Goal: Task Accomplishment & Management: Manage account settings

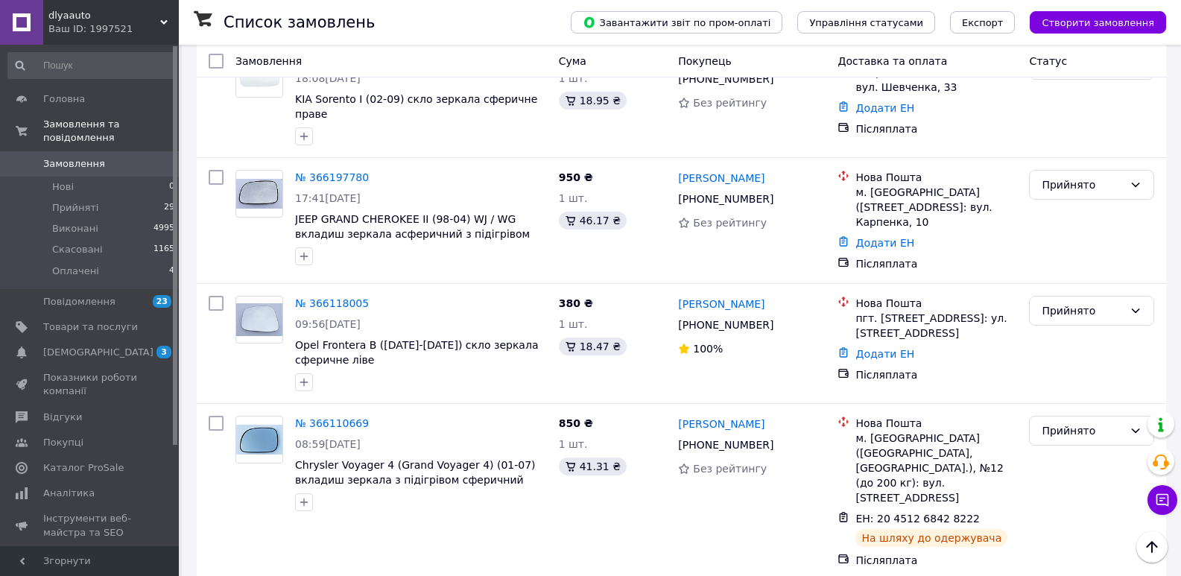
scroll to position [1415, 0]
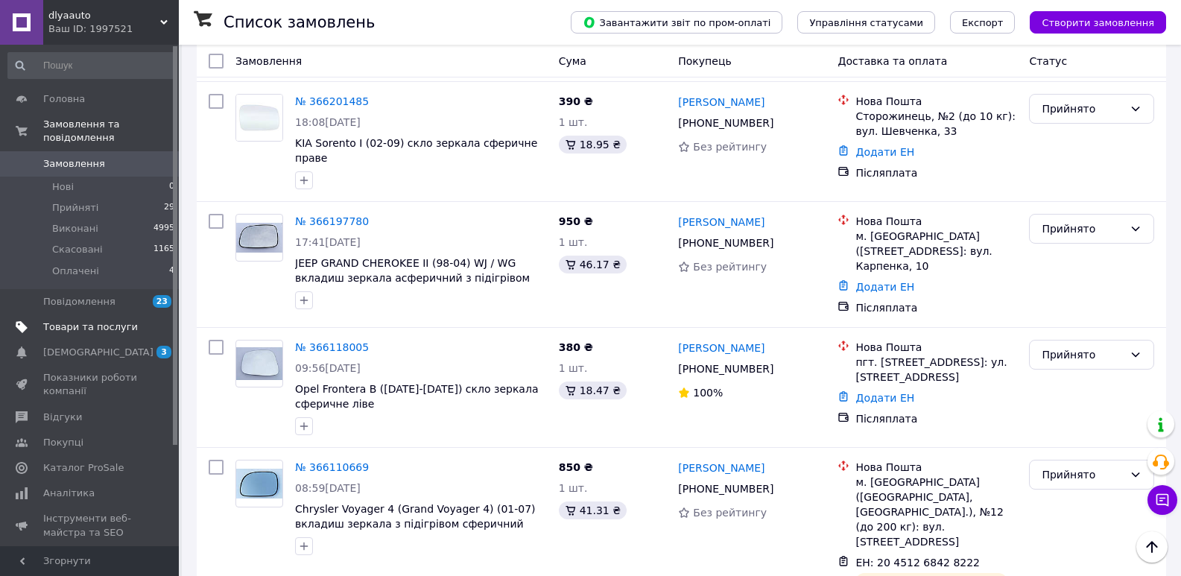
click at [70, 320] on span "Товари та послуги" at bounding box center [90, 326] width 95 height 13
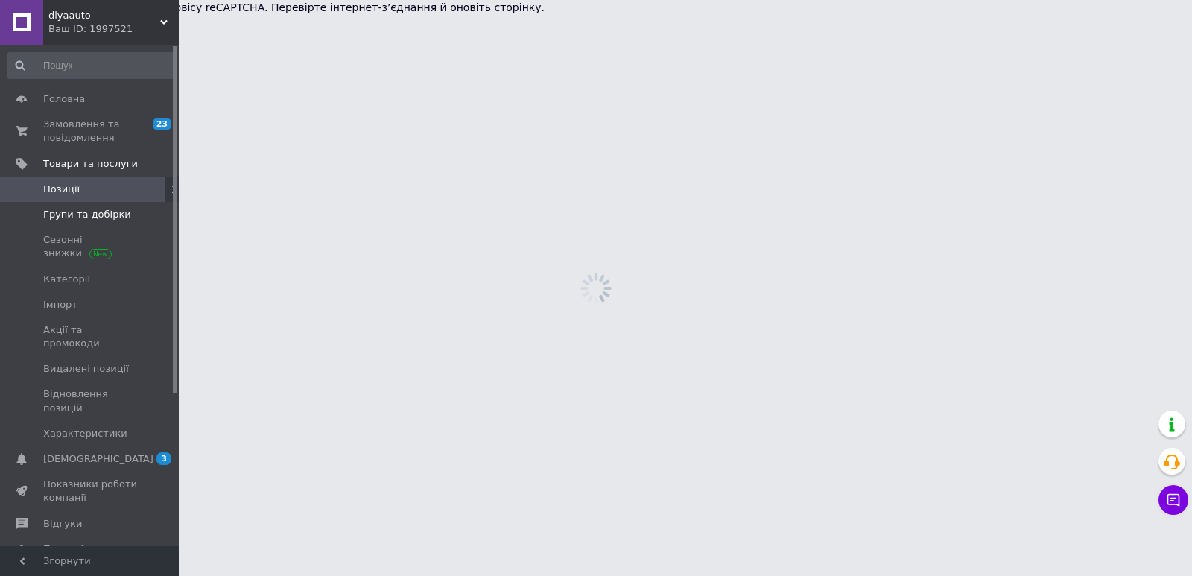
click at [110, 215] on span "Групи та добірки" at bounding box center [87, 214] width 88 height 13
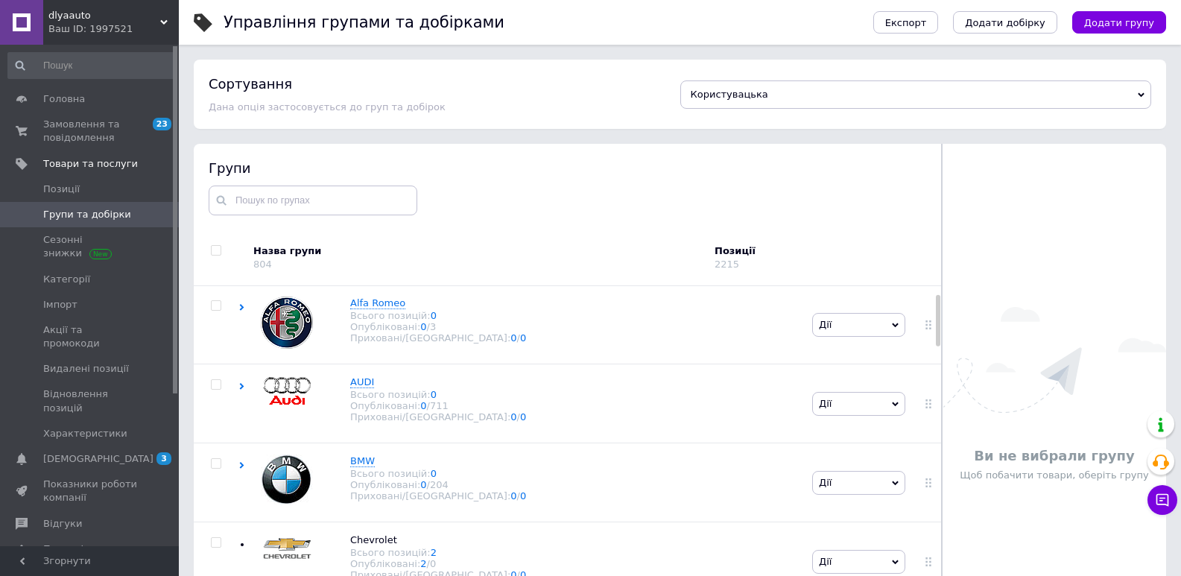
scroll to position [149, 0]
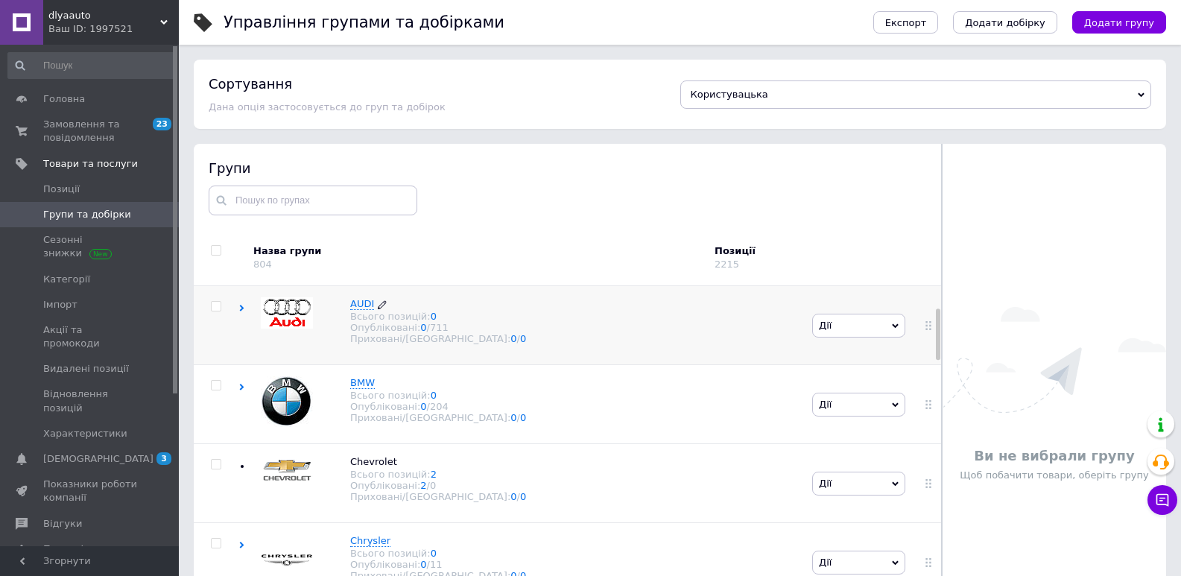
click at [358, 309] on span "AUDI" at bounding box center [362, 303] width 24 height 11
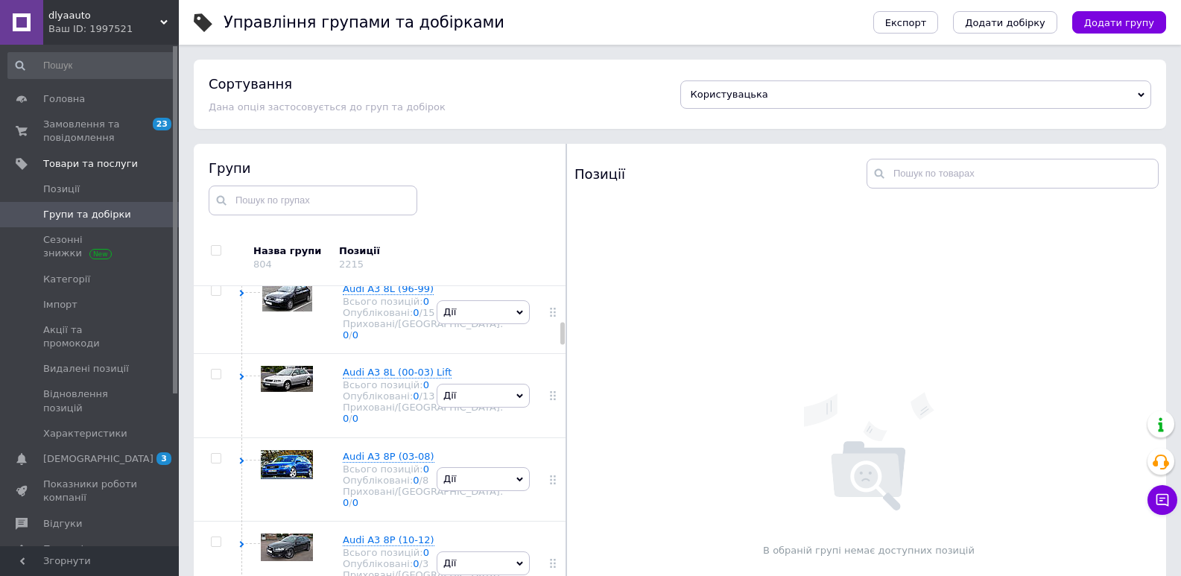
scroll to position [745, 0]
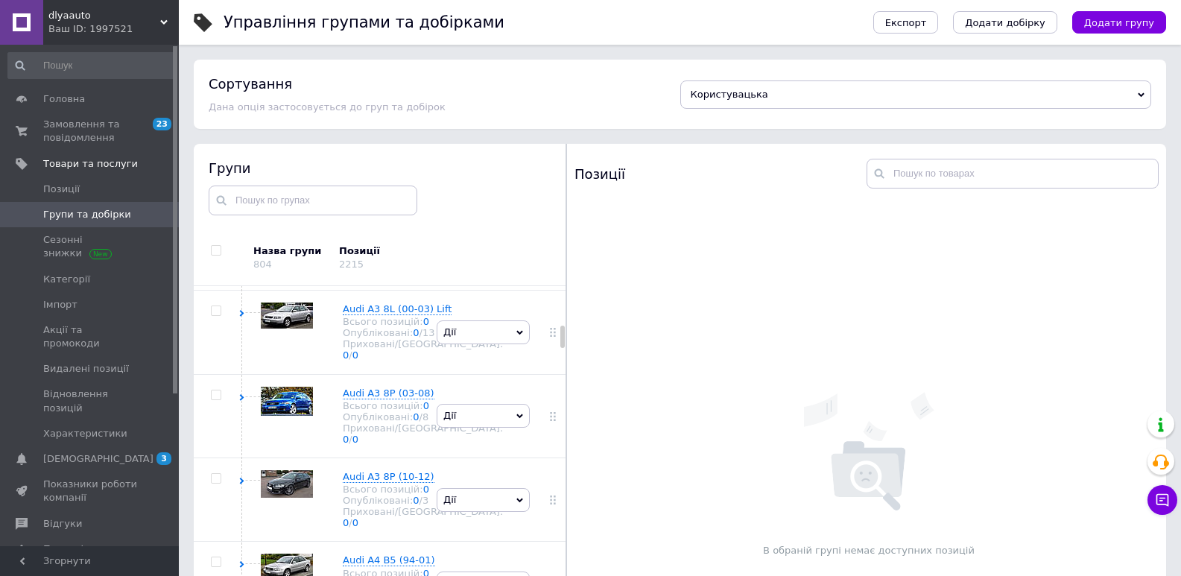
click at [353, 147] on span "Audi 100 C4 (91-94)" at bounding box center [392, 141] width 98 height 11
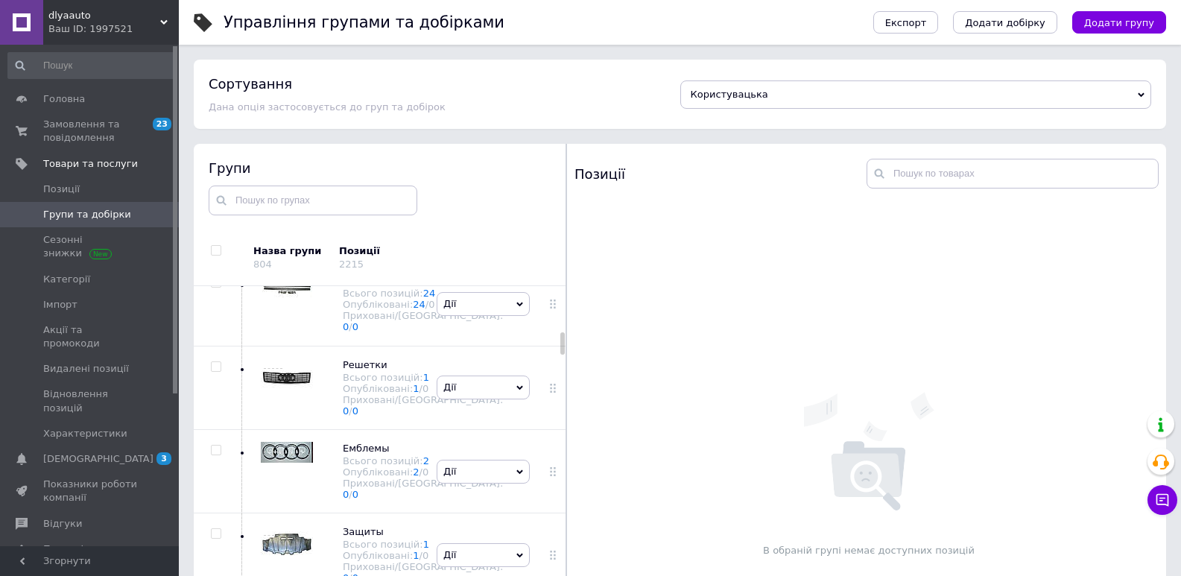
scroll to position [1117, 0]
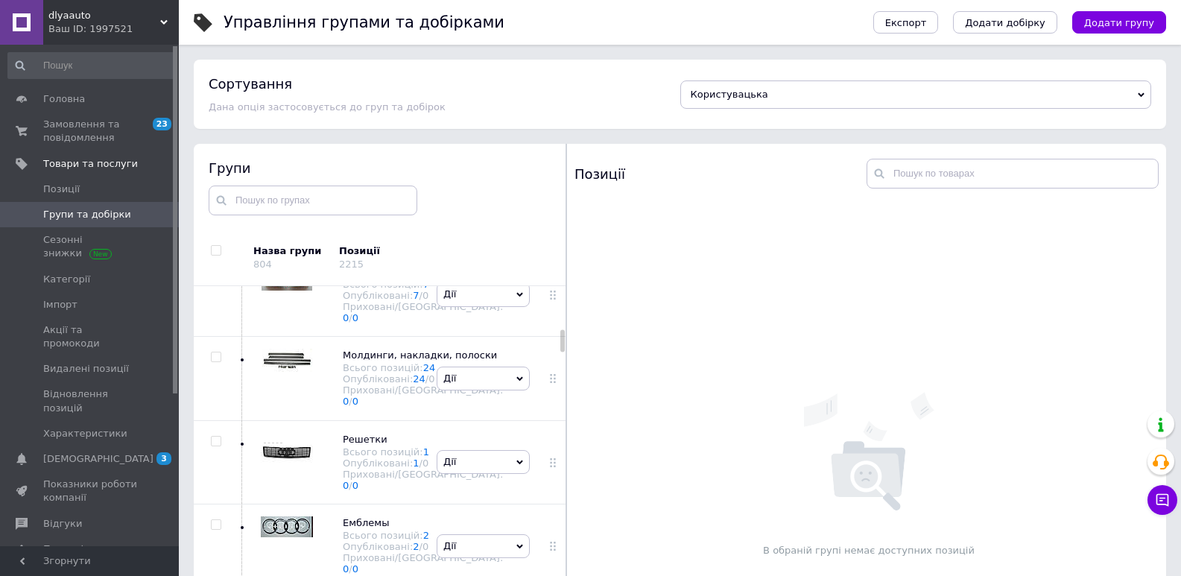
click at [423, 39] on link "4" at bounding box center [426, 33] width 6 height 11
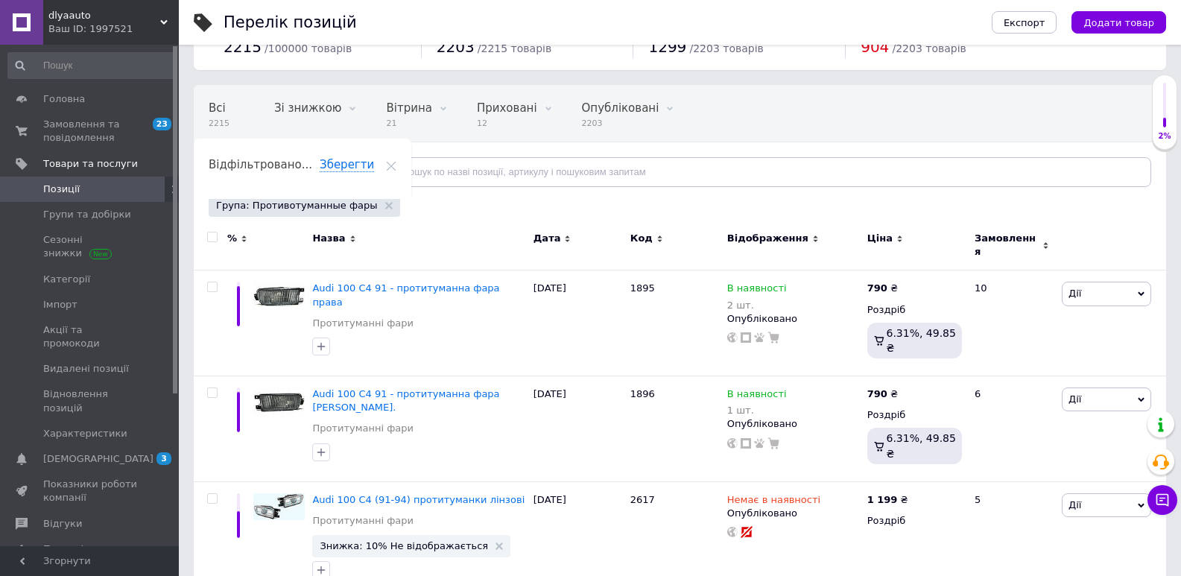
scroll to position [74, 0]
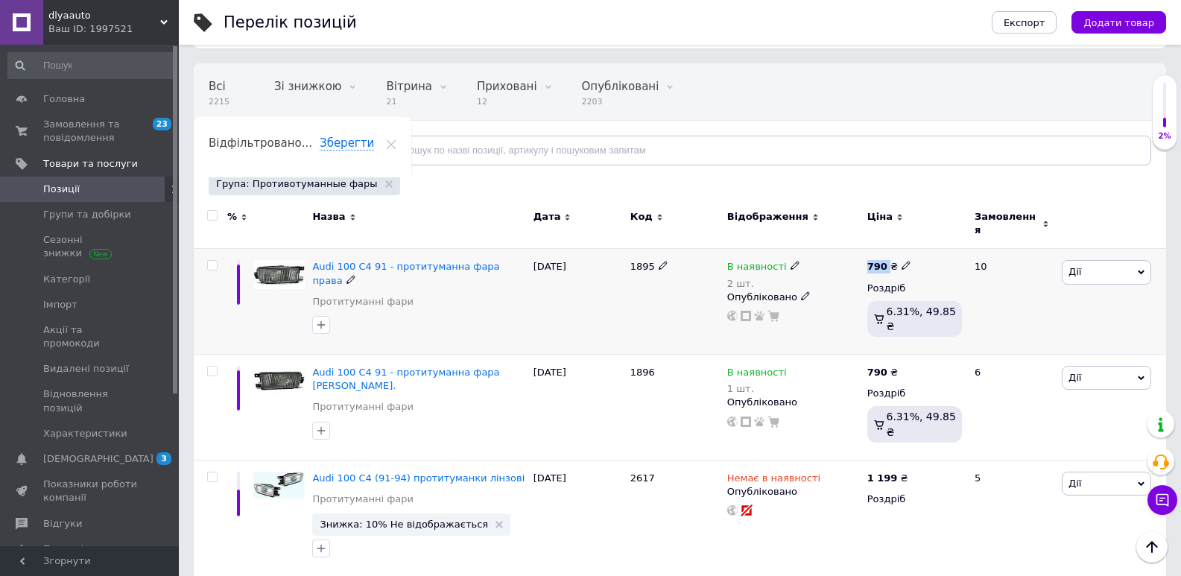
drag, startPoint x: 867, startPoint y: 261, endPoint x: 889, endPoint y: 256, distance: 22.1
click at [889, 260] on div "790 ₴" at bounding box center [889, 266] width 44 height 13
click at [935, 253] on input "790" at bounding box center [974, 250] width 113 height 30
click at [828, 260] on div "В наявності 2 шт." at bounding box center [793, 275] width 133 height 30
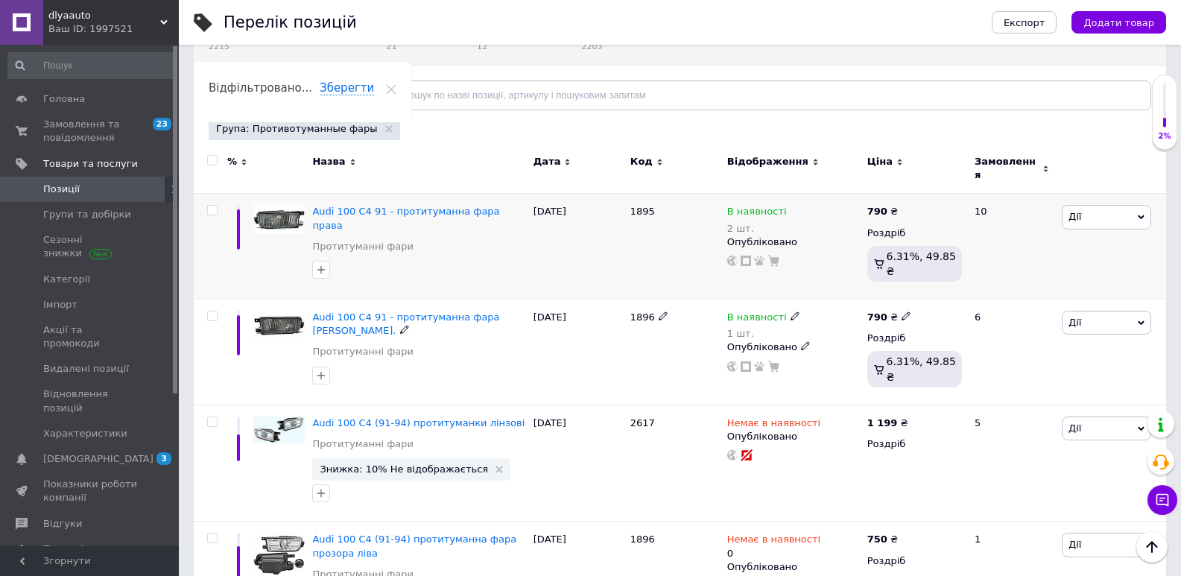
scroll to position [95, 0]
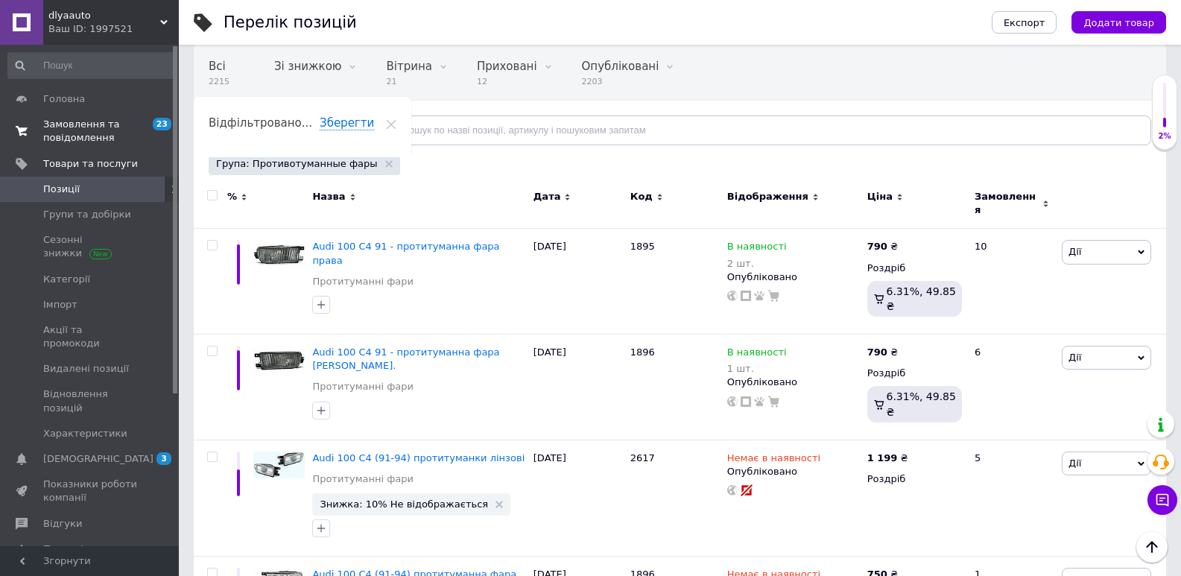
click at [102, 131] on span "Замовлення та повідомлення" at bounding box center [90, 131] width 95 height 27
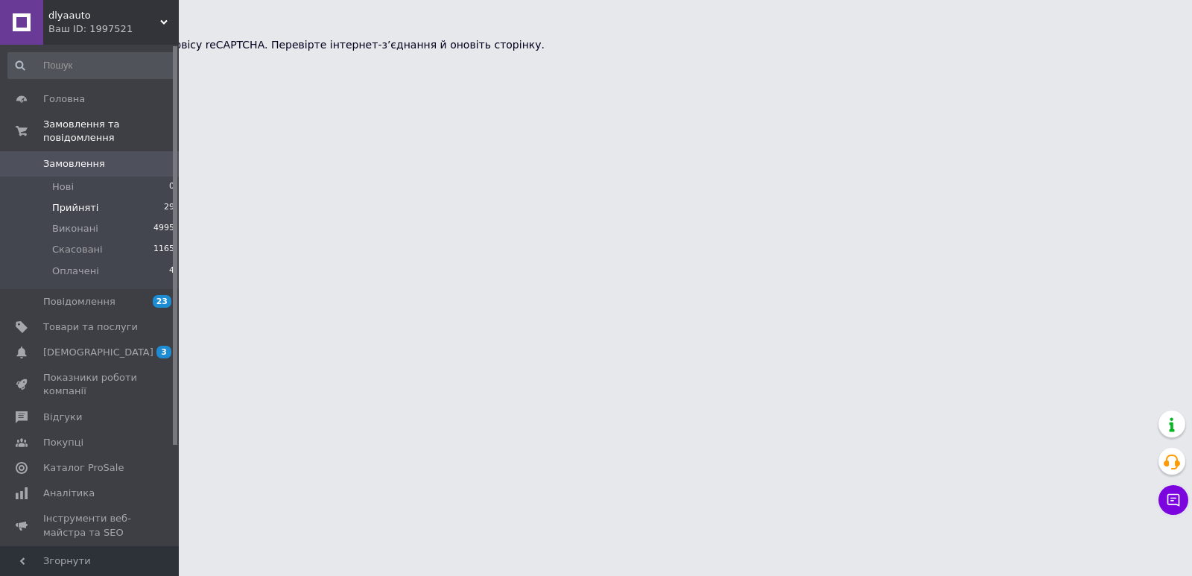
click at [94, 198] on li "Прийняті 29" at bounding box center [91, 207] width 183 height 21
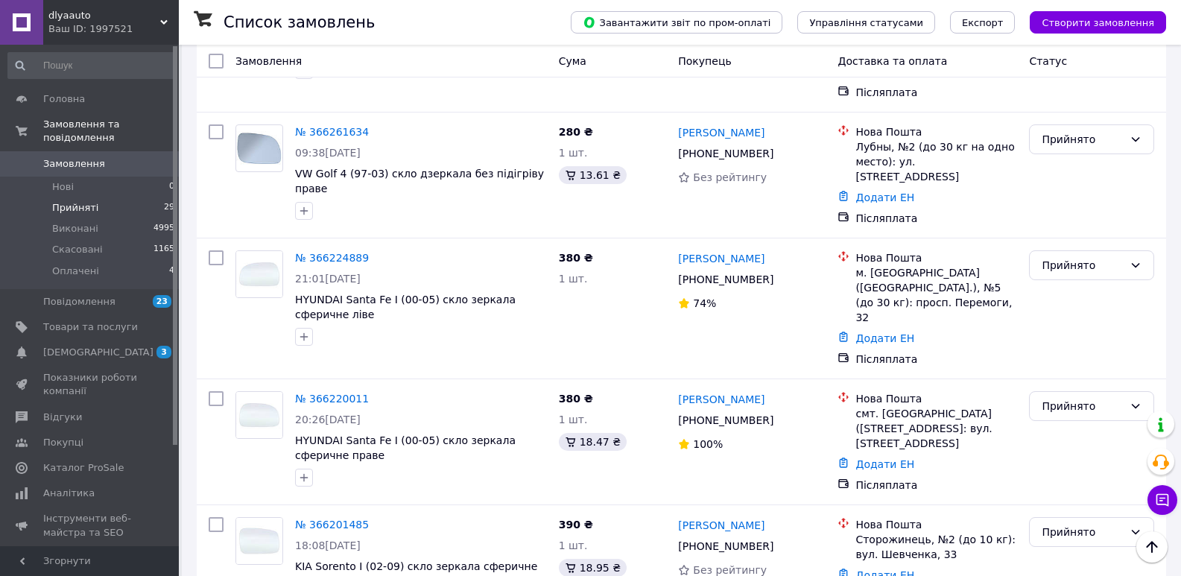
scroll to position [745, 0]
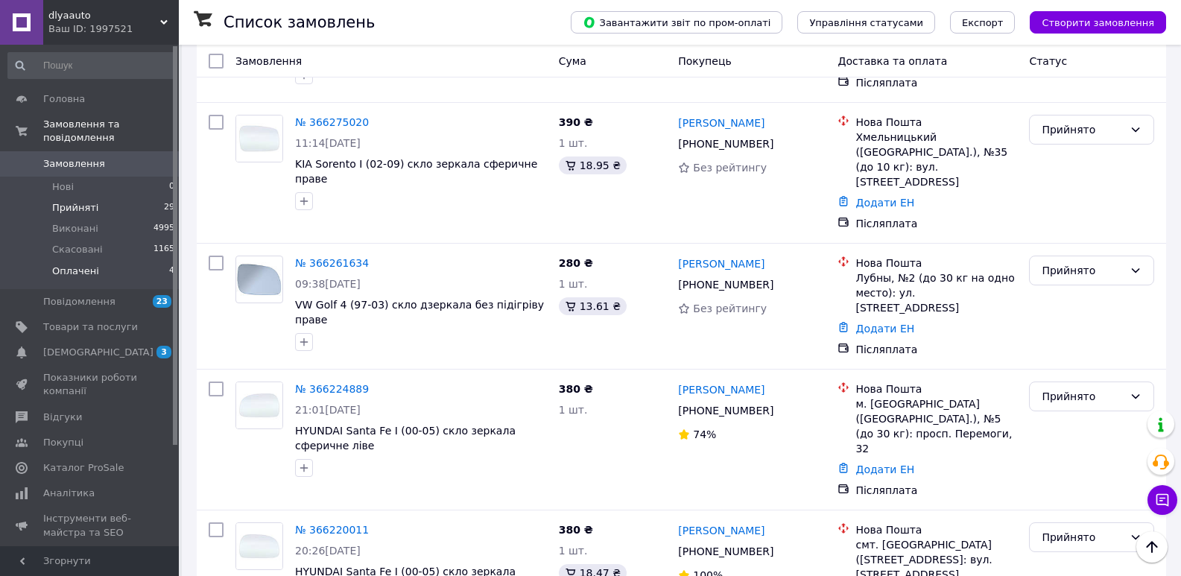
click at [84, 264] on span "Оплачені" at bounding box center [75, 270] width 47 height 13
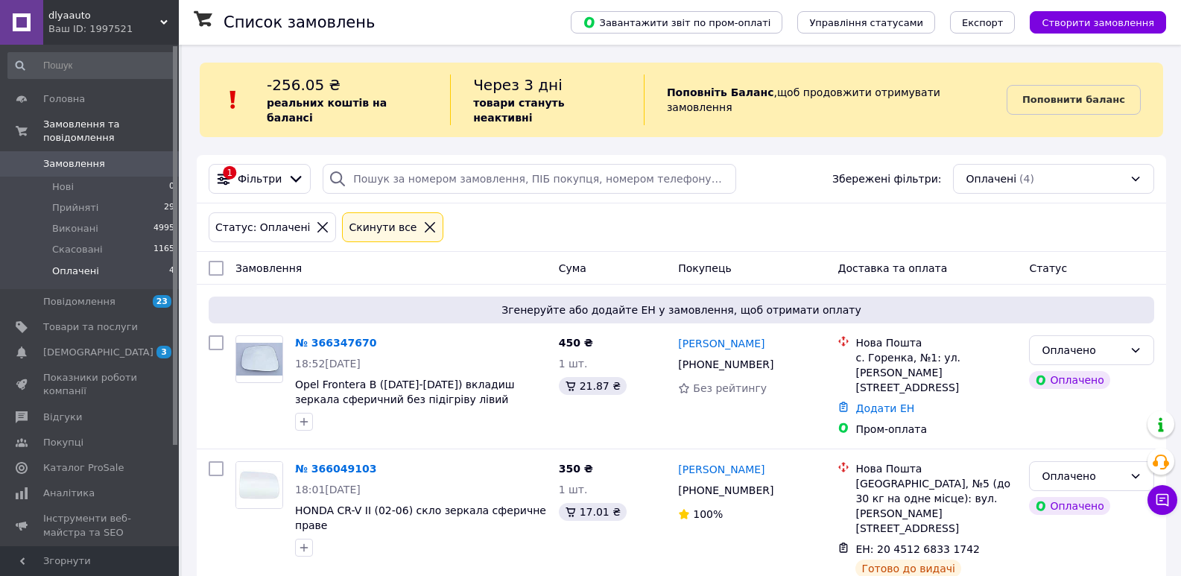
click at [150, 261] on li "Оплачені 4" at bounding box center [91, 275] width 183 height 28
click at [74, 264] on span "Оплачені" at bounding box center [75, 270] width 47 height 13
click at [90, 201] on span "Прийняті" at bounding box center [75, 207] width 46 height 13
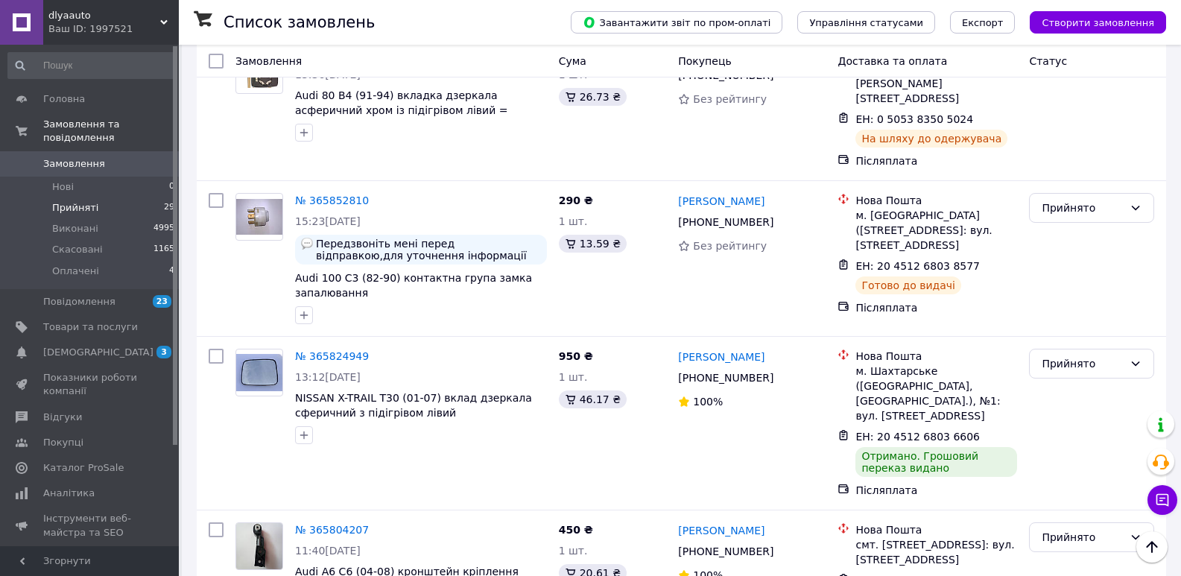
scroll to position [2434, 0]
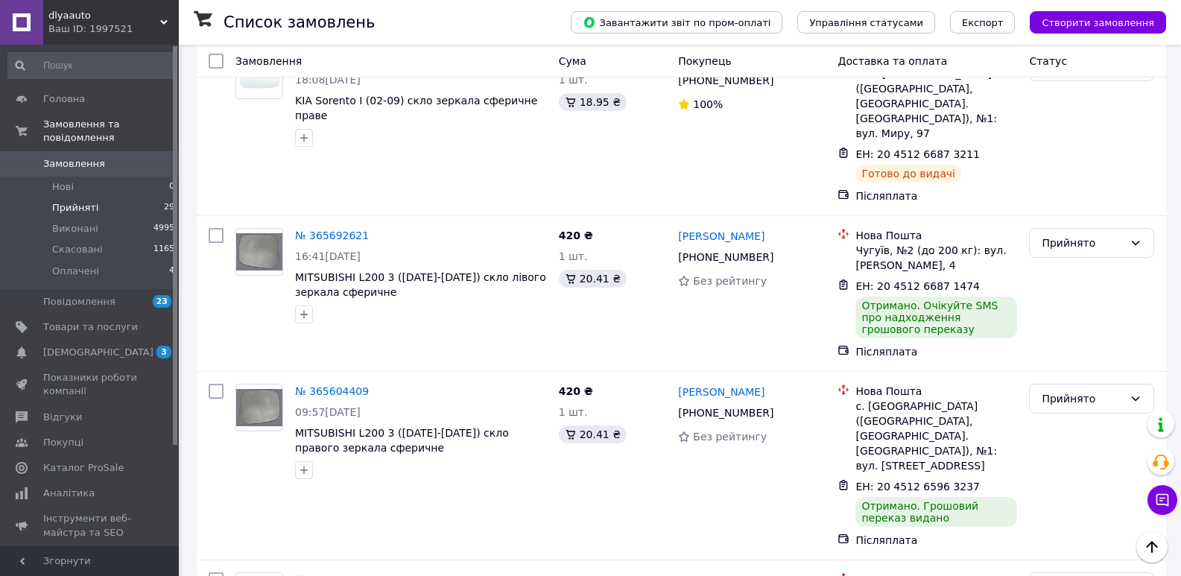
scroll to position [268, 0]
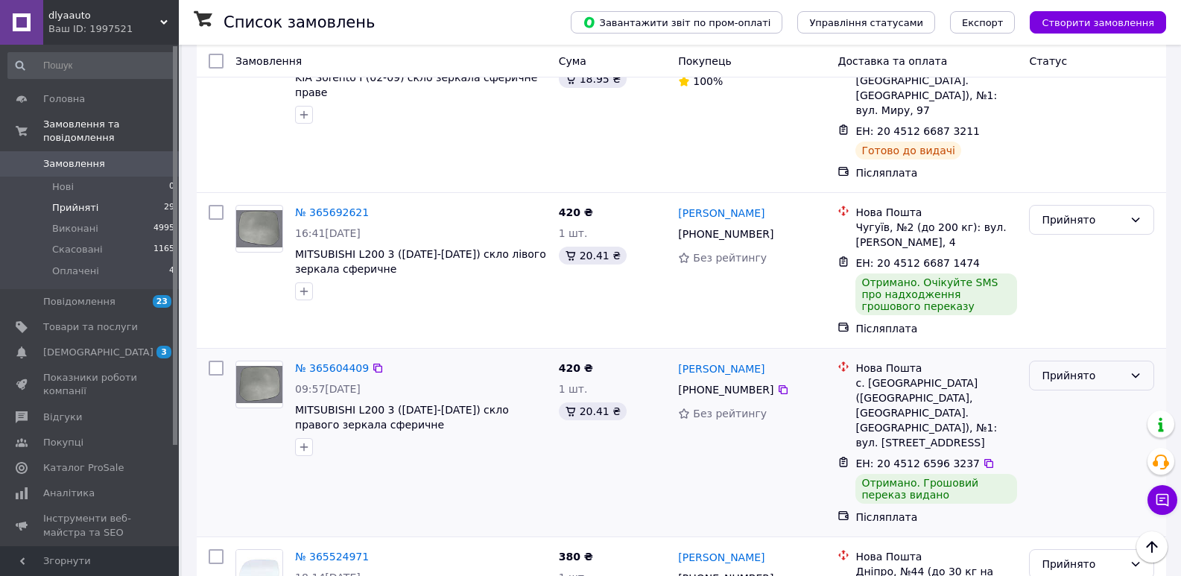
click at [1071, 367] on div "Прийнято" at bounding box center [1082, 375] width 82 height 16
click at [1073, 368] on li "Виконано" at bounding box center [1091, 363] width 124 height 27
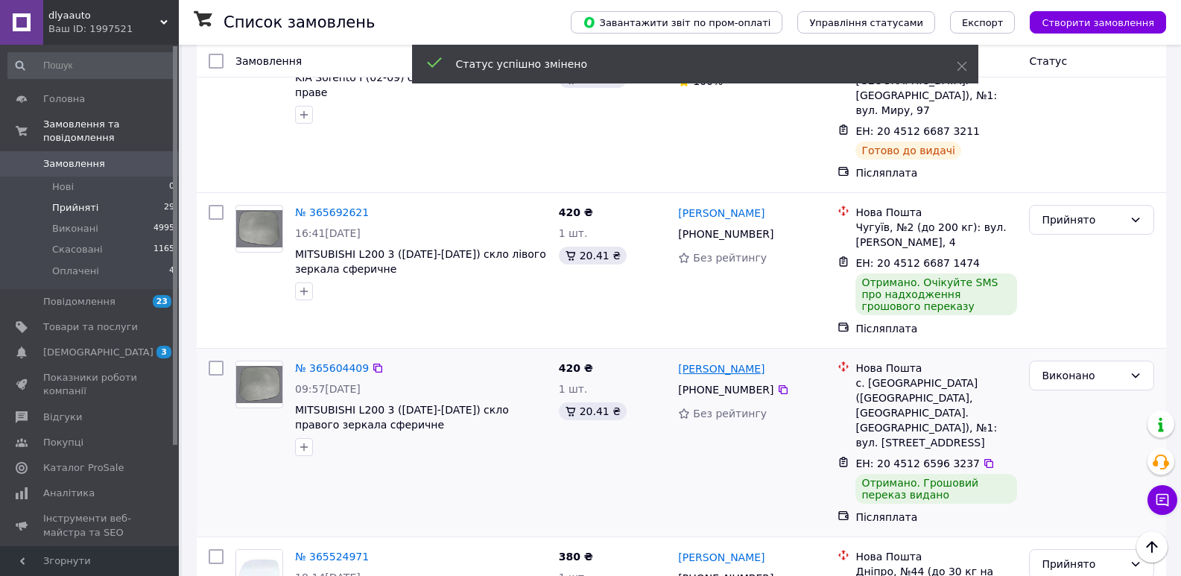
click at [763, 361] on link "Павло Котелевський" at bounding box center [721, 368] width 86 height 15
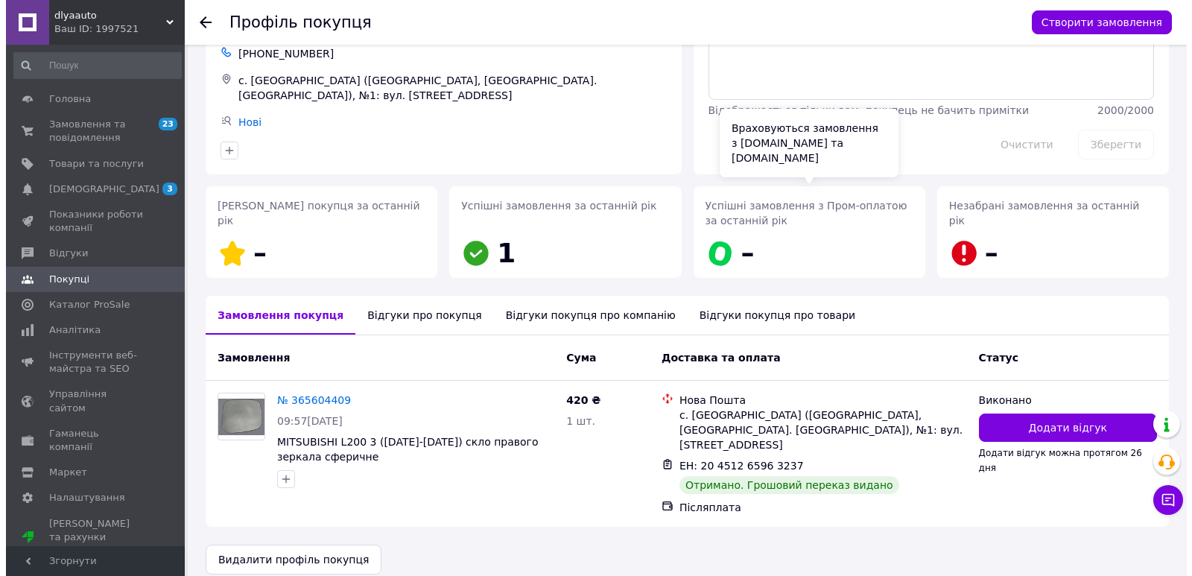
scroll to position [92, 0]
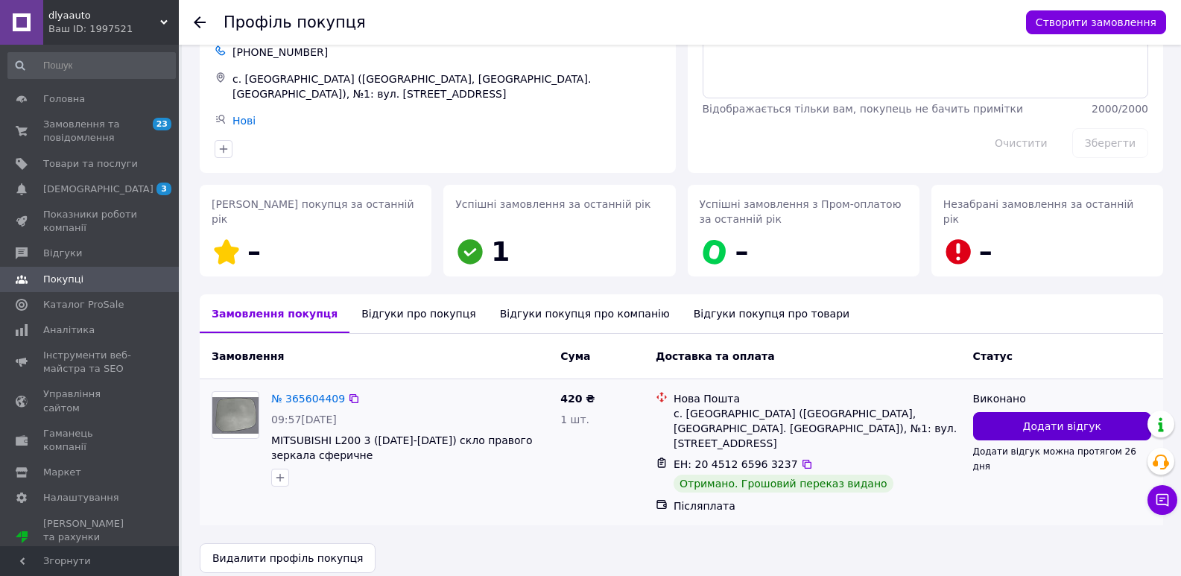
click at [1020, 422] on button "Додати відгук" at bounding box center [1062, 426] width 178 height 28
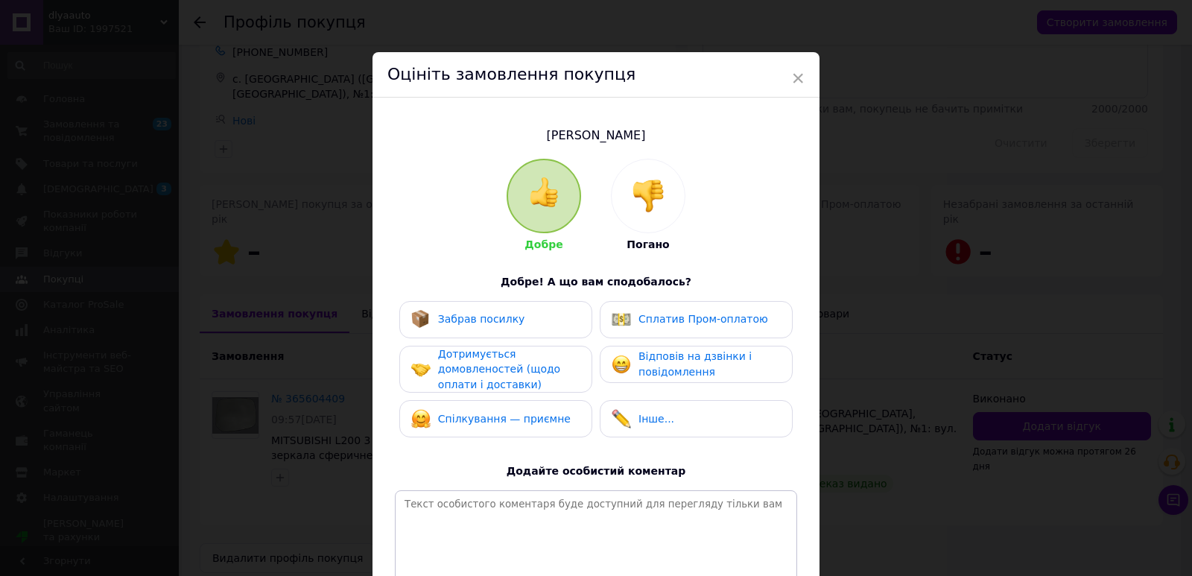
click at [579, 319] on div "Забрав посилку" at bounding box center [495, 319] width 193 height 37
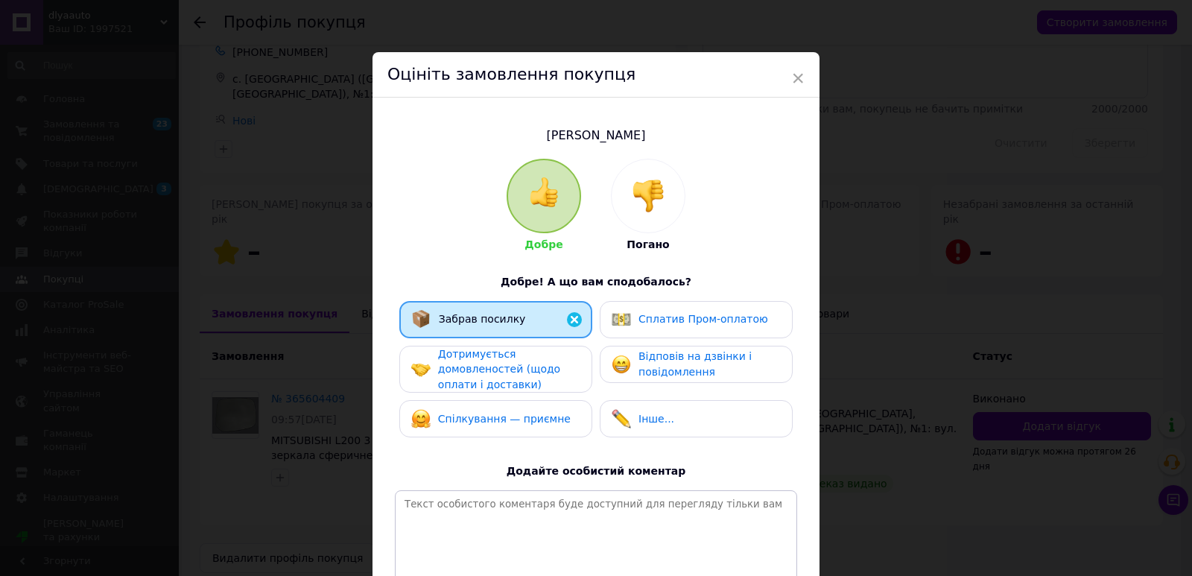
drag, startPoint x: 568, startPoint y: 361, endPoint x: 565, endPoint y: 410, distance: 48.5
click at [567, 365] on div "Дотримується домовленостей (щодо оплати і доставки)" at bounding box center [509, 369] width 142 height 46
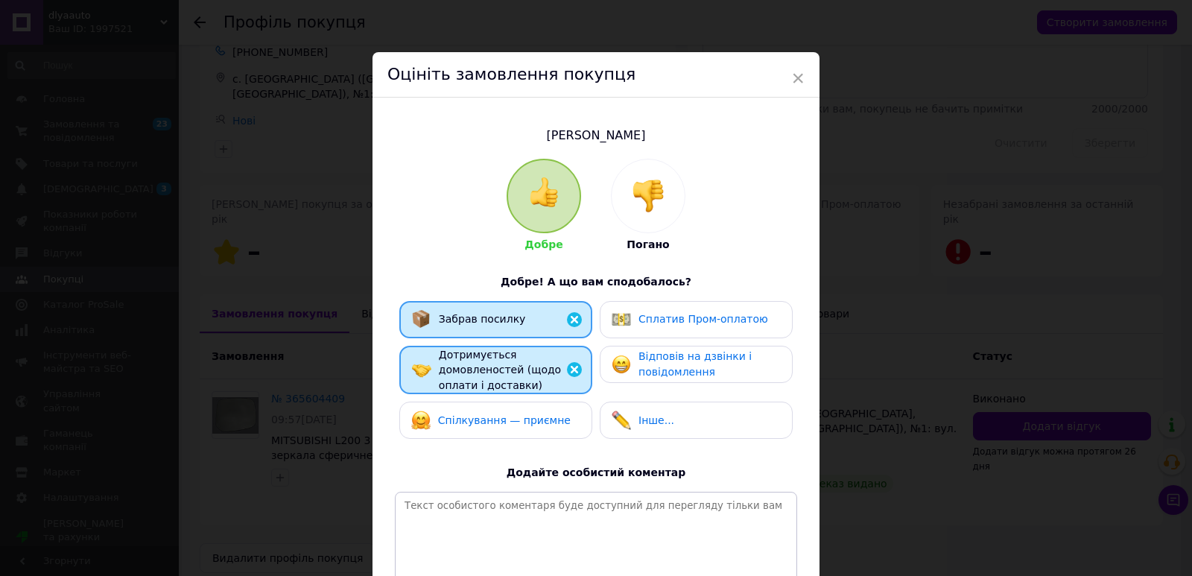
click at [565, 414] on div "Спілкування — приємне" at bounding box center [495, 419] width 169 height 19
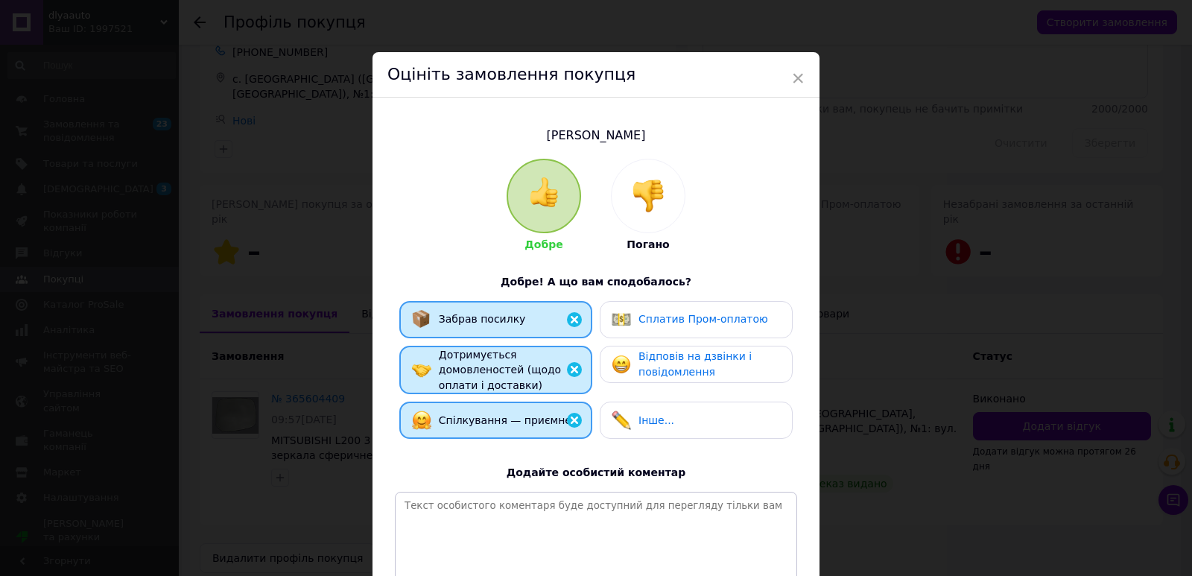
click at [650, 373] on span "Відповів на дзвінки і повідомлення" at bounding box center [694, 364] width 113 height 28
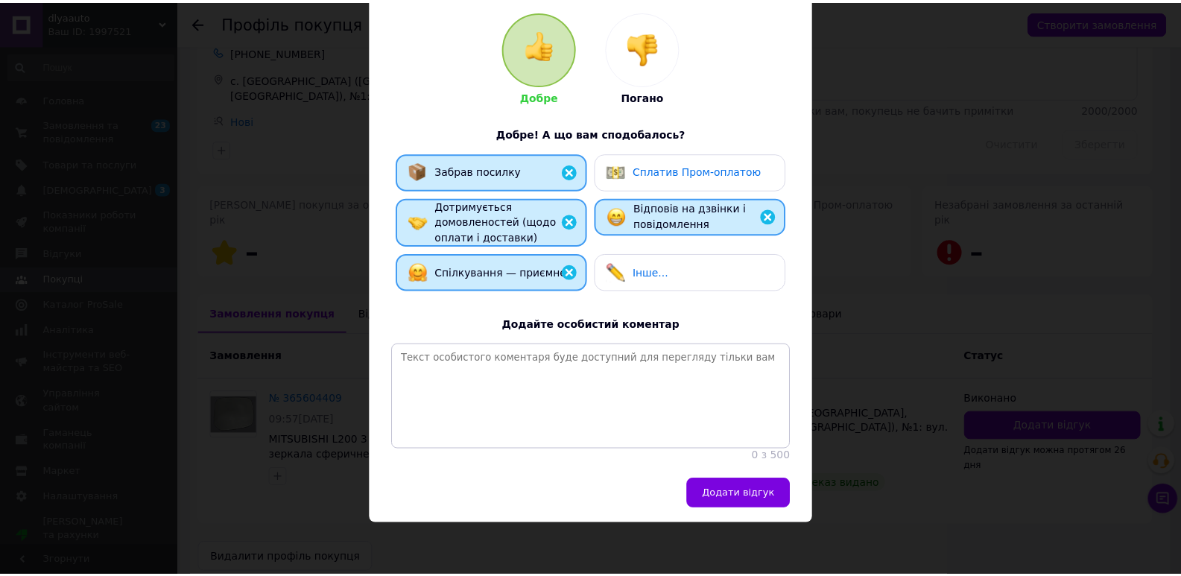
scroll to position [158, 0]
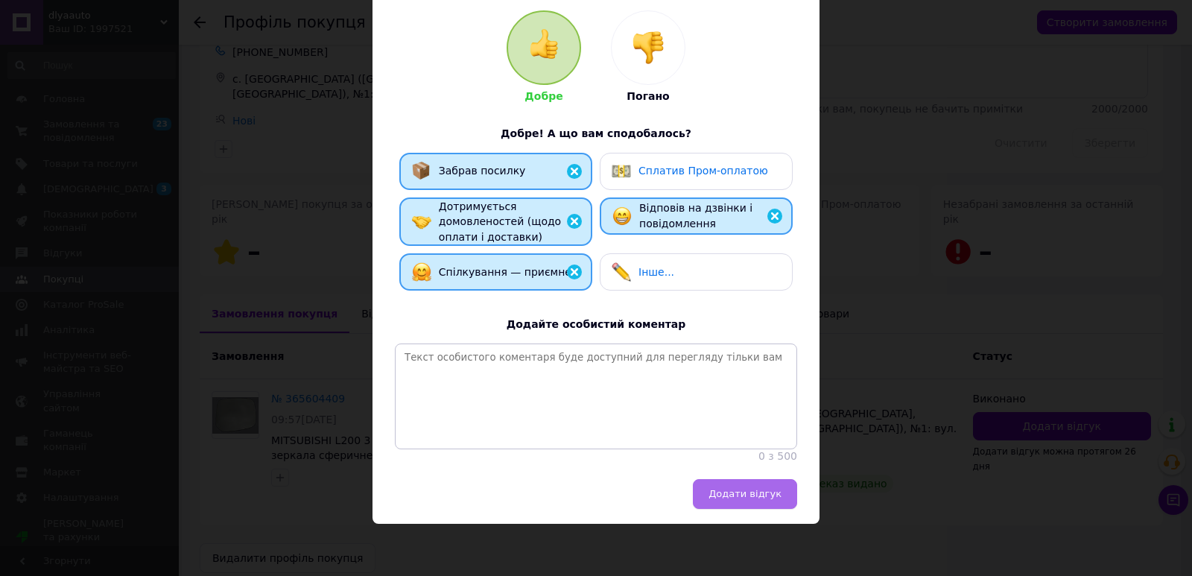
click at [751, 494] on span "Додати відгук" at bounding box center [744, 493] width 73 height 11
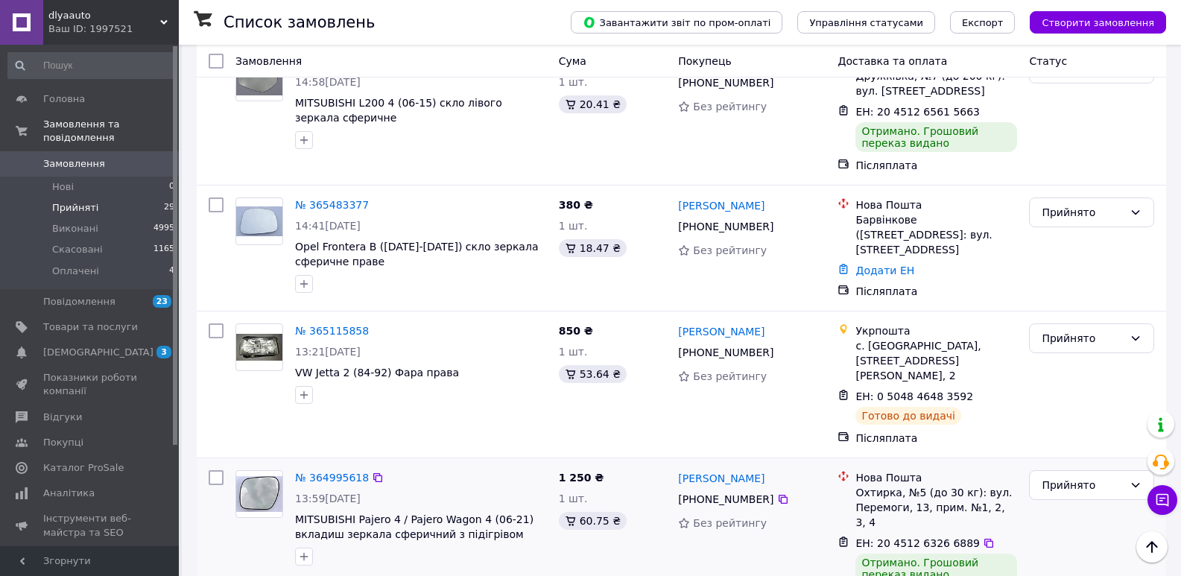
scroll to position [1087, 0]
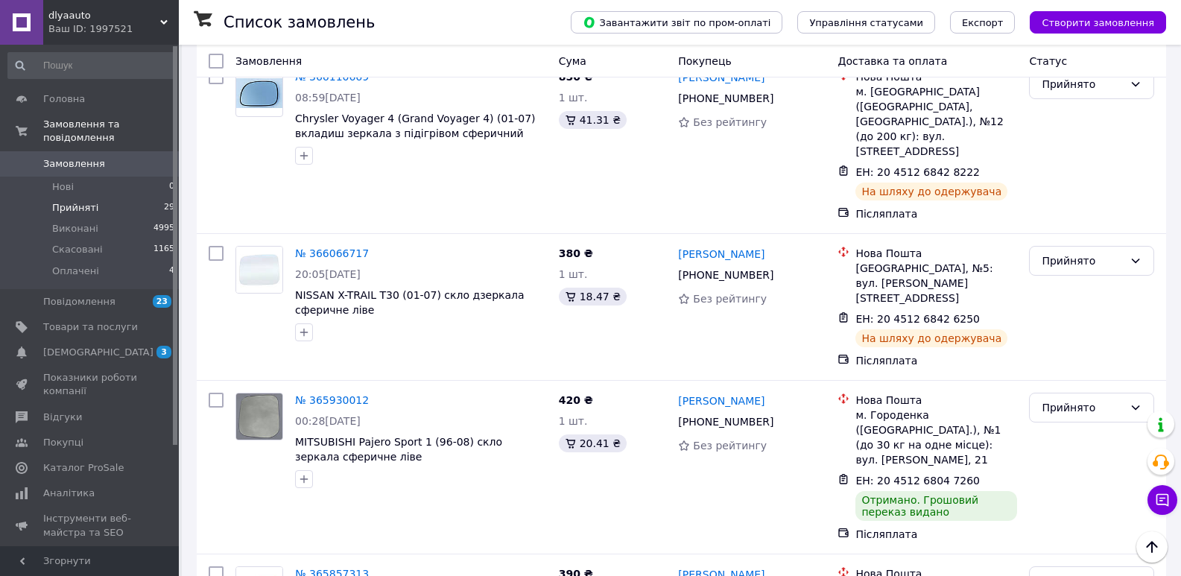
scroll to position [1615, 0]
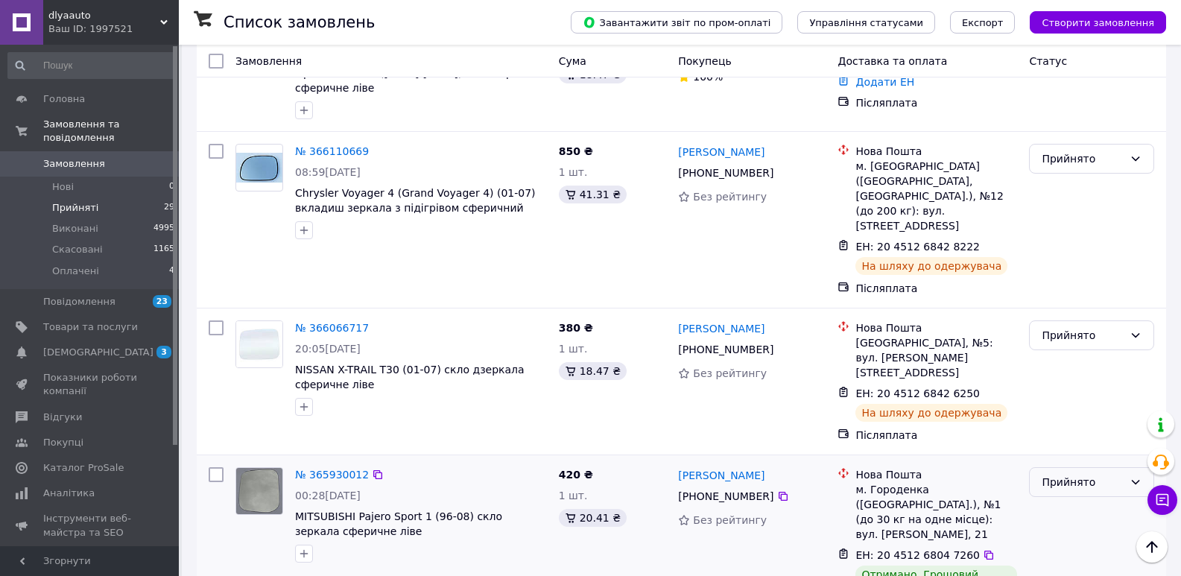
click at [1060, 474] on div "Прийнято" at bounding box center [1082, 482] width 82 height 16
click at [1069, 340] on li "Виконано" at bounding box center [1091, 338] width 124 height 27
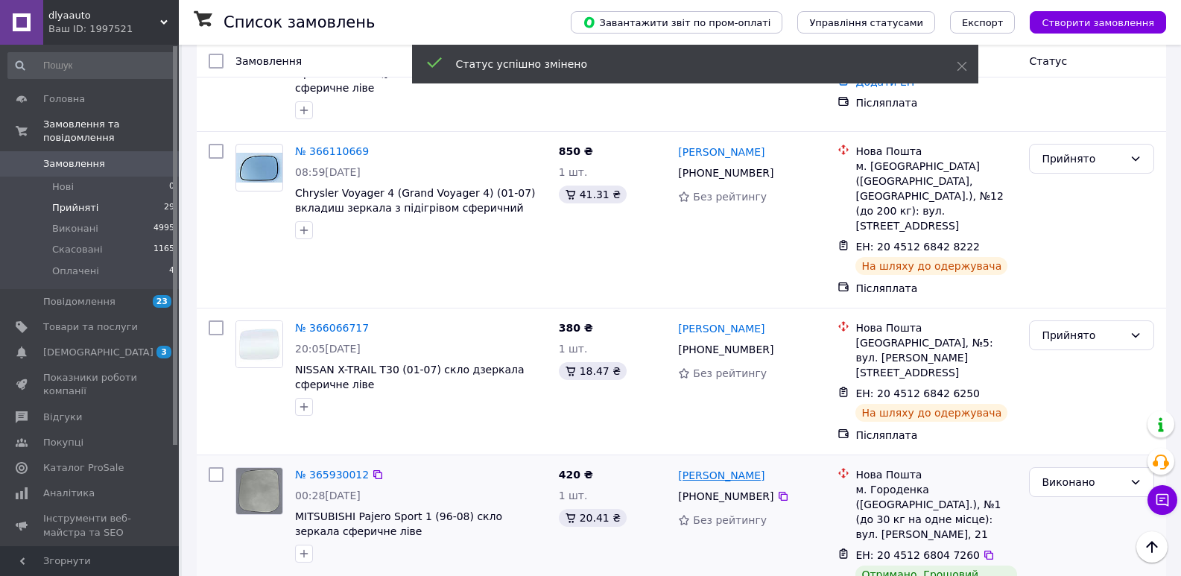
click at [731, 468] on link "[PERSON_NAME]" at bounding box center [721, 475] width 86 height 15
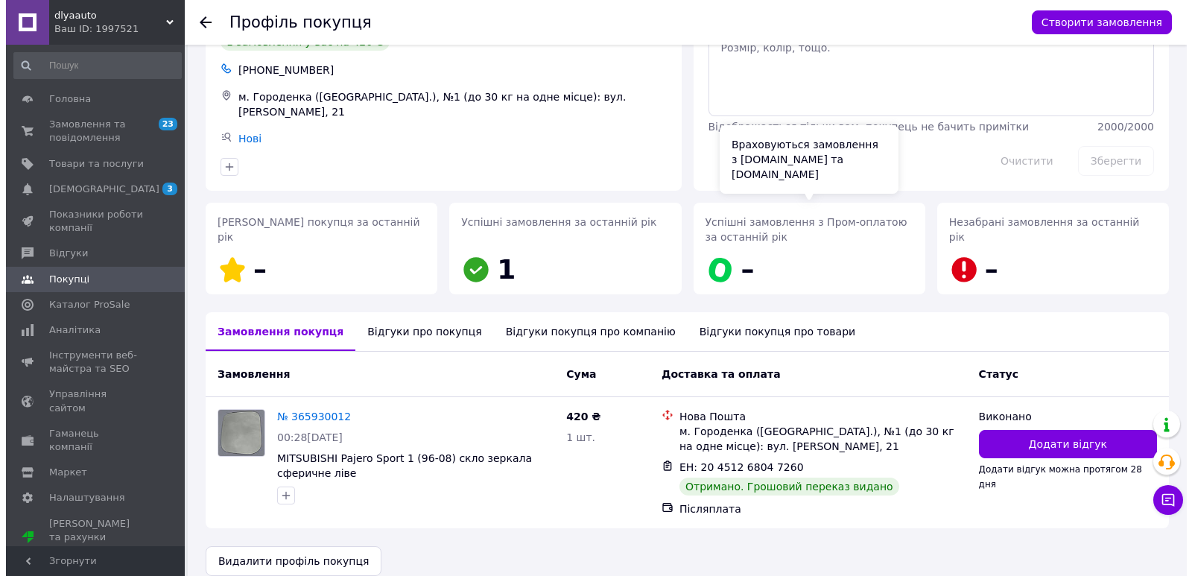
scroll to position [92, 0]
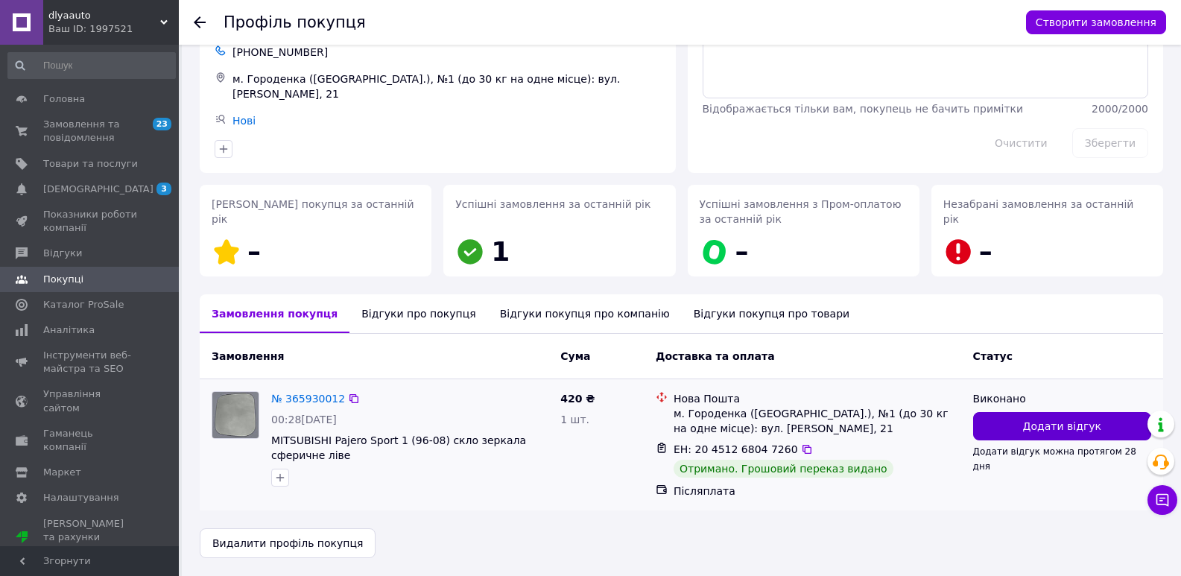
click at [1021, 419] on button "Додати відгук" at bounding box center [1062, 426] width 178 height 28
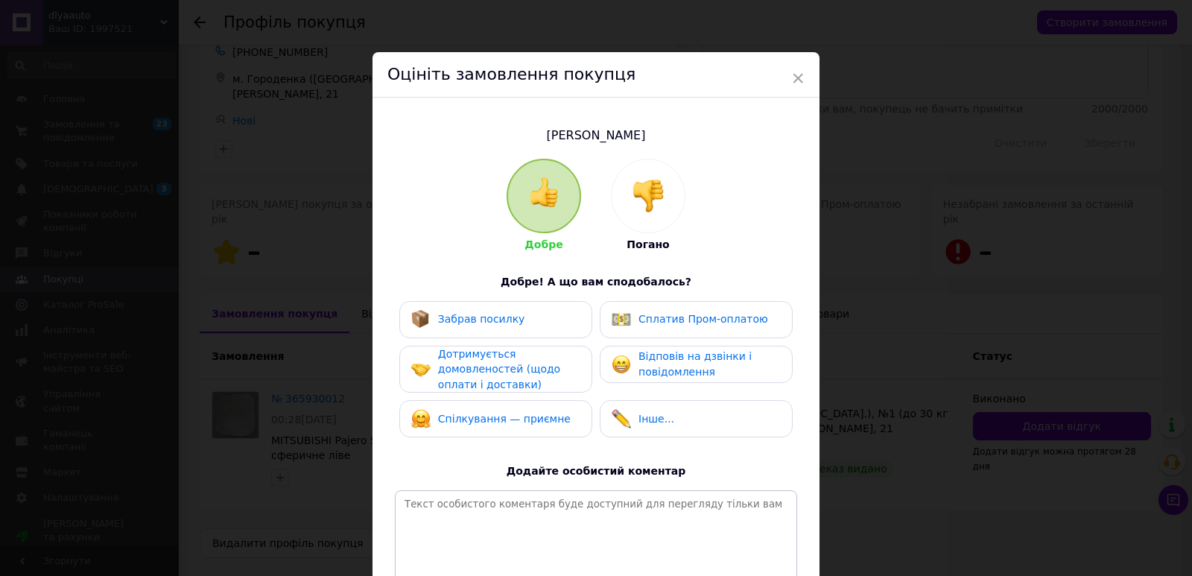
drag, startPoint x: 568, startPoint y: 316, endPoint x: 565, endPoint y: 323, distance: 7.8
click at [566, 317] on div "Забрав посилку" at bounding box center [495, 319] width 169 height 19
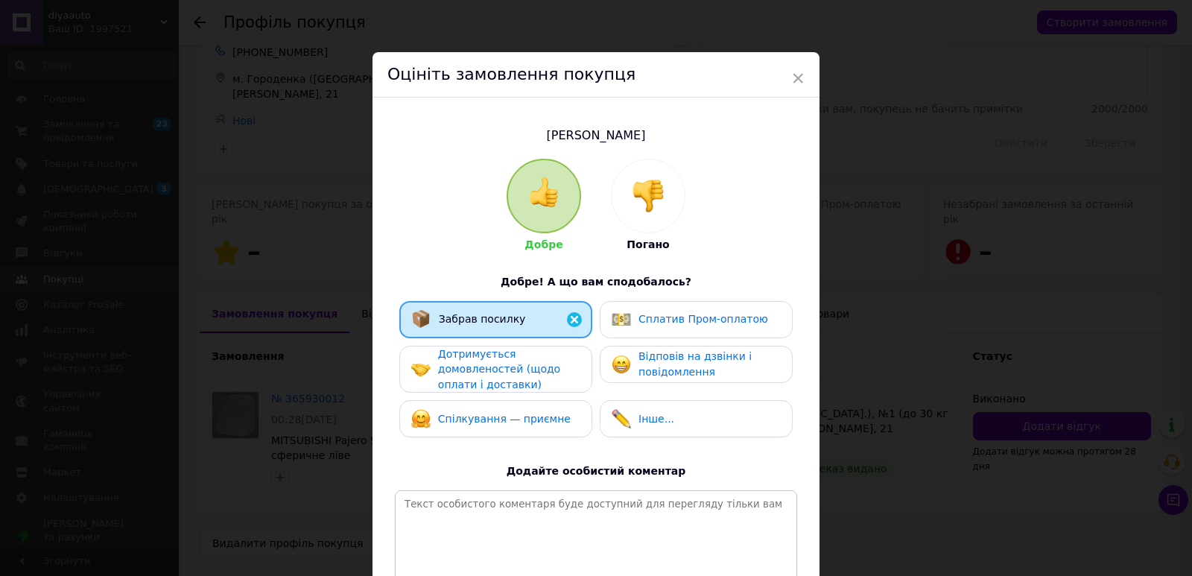
drag, startPoint x: 563, startPoint y: 363, endPoint x: 564, endPoint y: 377, distance: 14.2
click at [563, 366] on div "Дотримується домовленостей (щодо оплати і доставки)" at bounding box center [509, 369] width 142 height 46
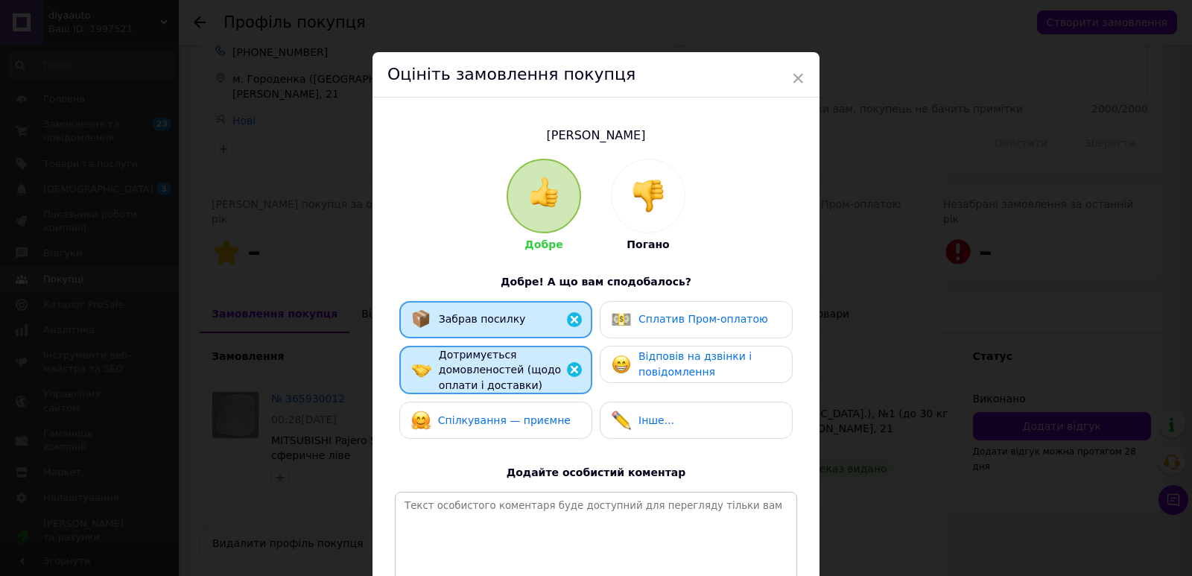
click at [564, 419] on div "Спілкування — приємне" at bounding box center [495, 419] width 169 height 19
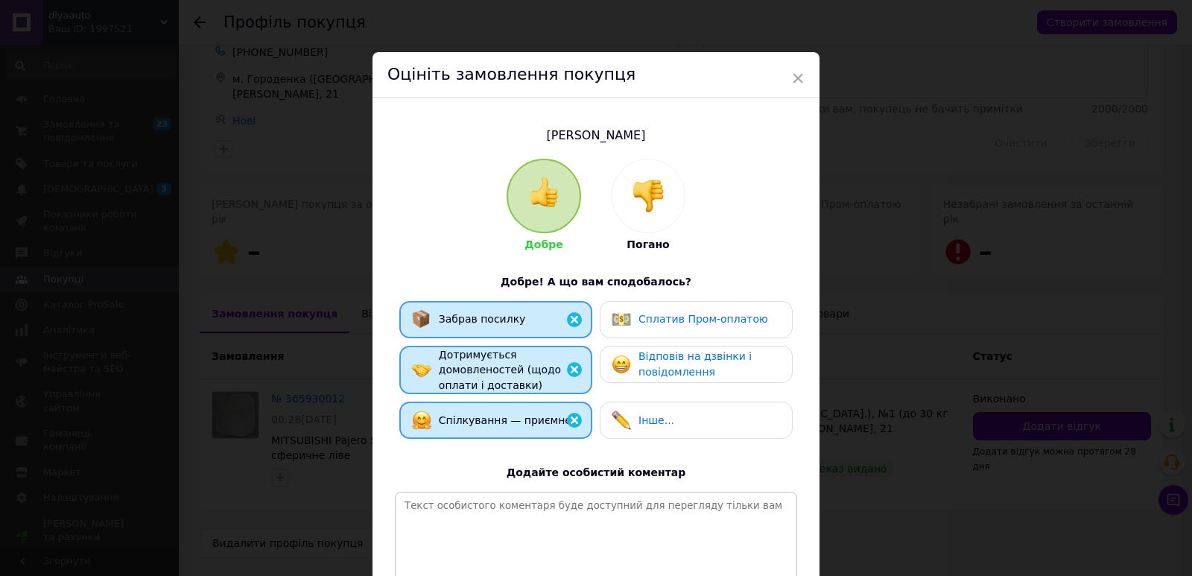
click at [632, 372] on div "Відповів на дзвінки і повідомлення" at bounding box center [696, 364] width 168 height 31
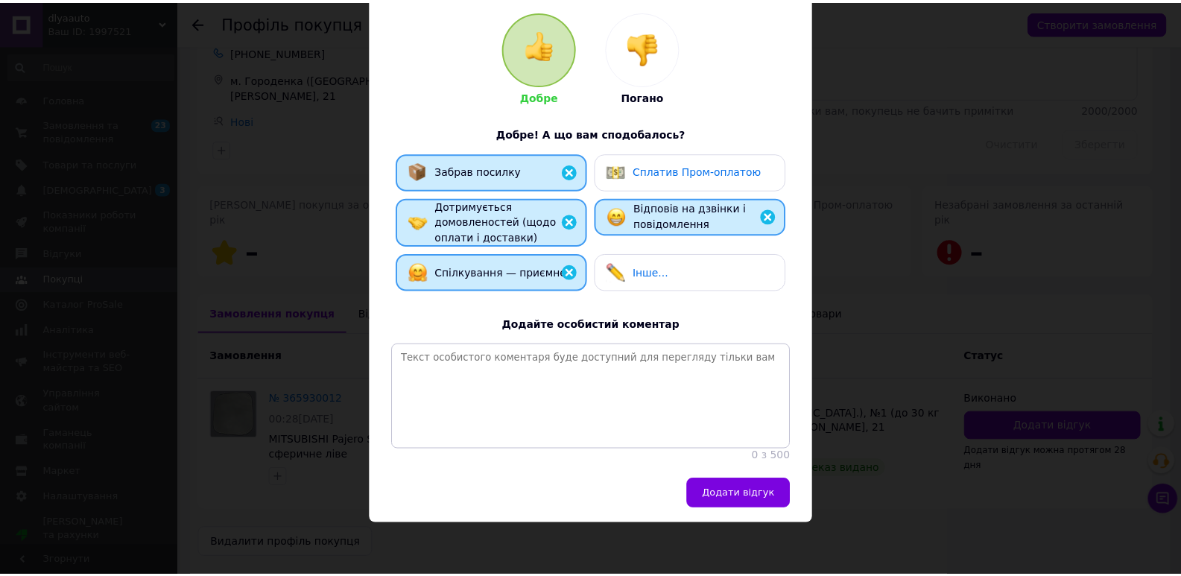
scroll to position [158, 0]
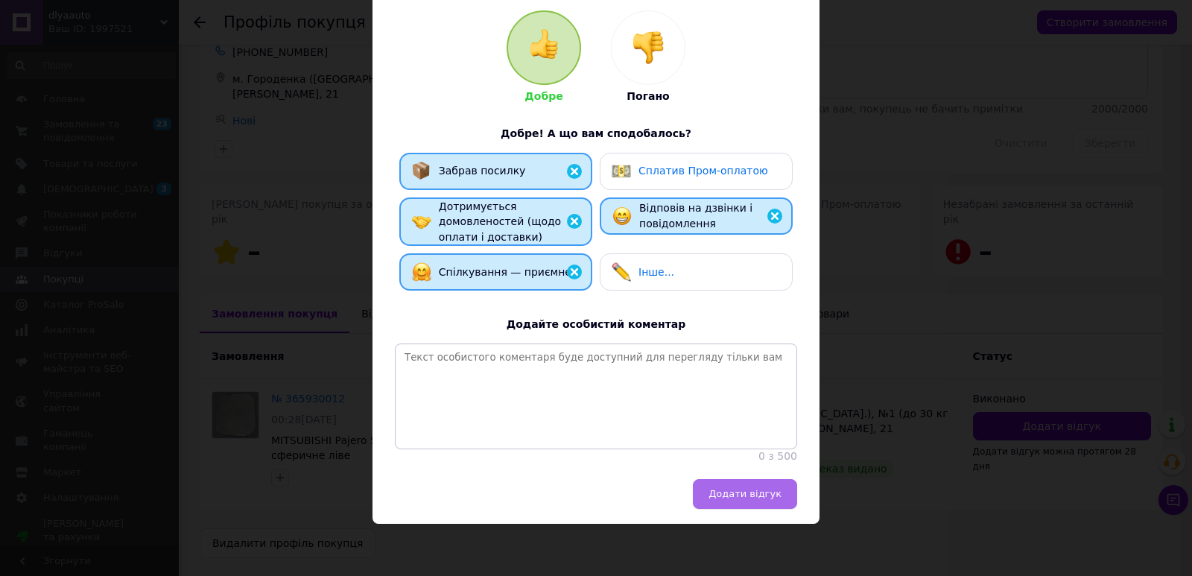
click at [731, 490] on span "Додати відгук" at bounding box center [744, 493] width 73 height 11
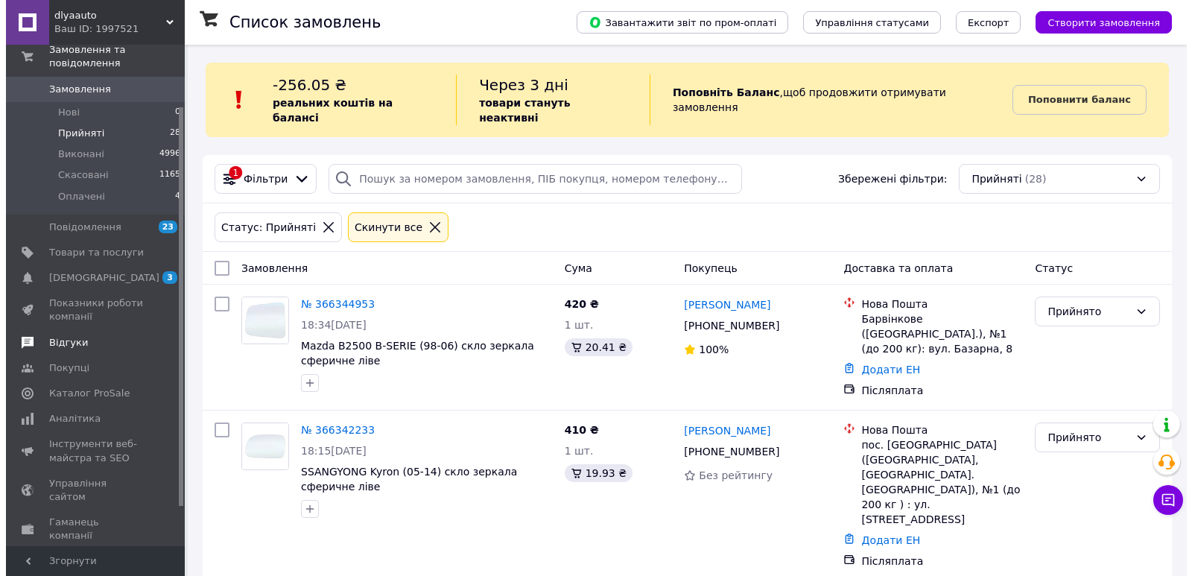
scroll to position [127, 0]
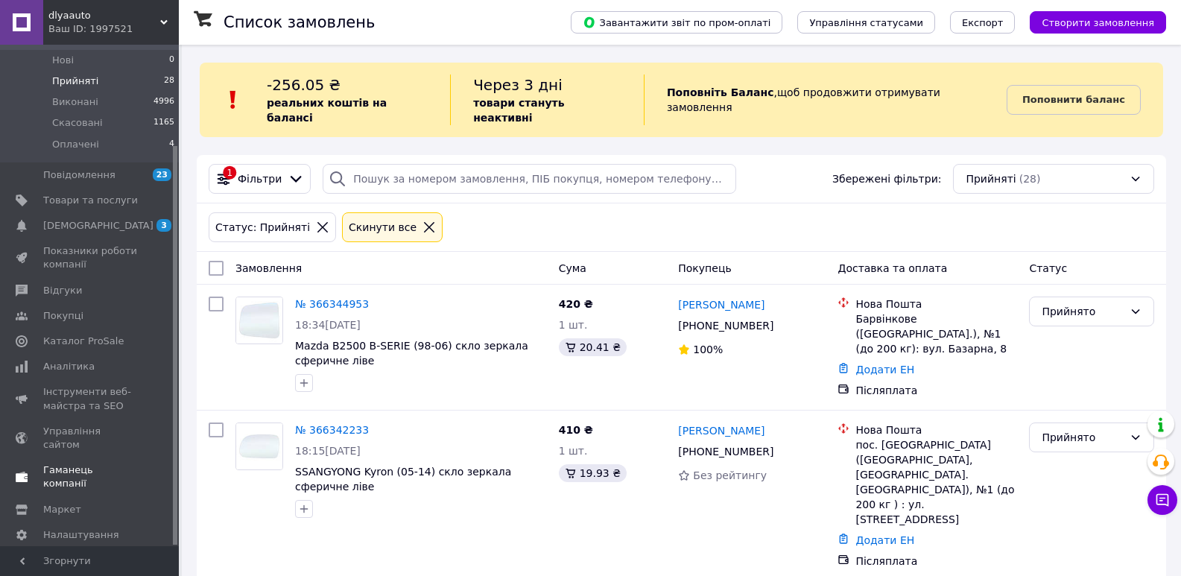
click at [66, 463] on span "Гаманець компанії" at bounding box center [90, 476] width 95 height 27
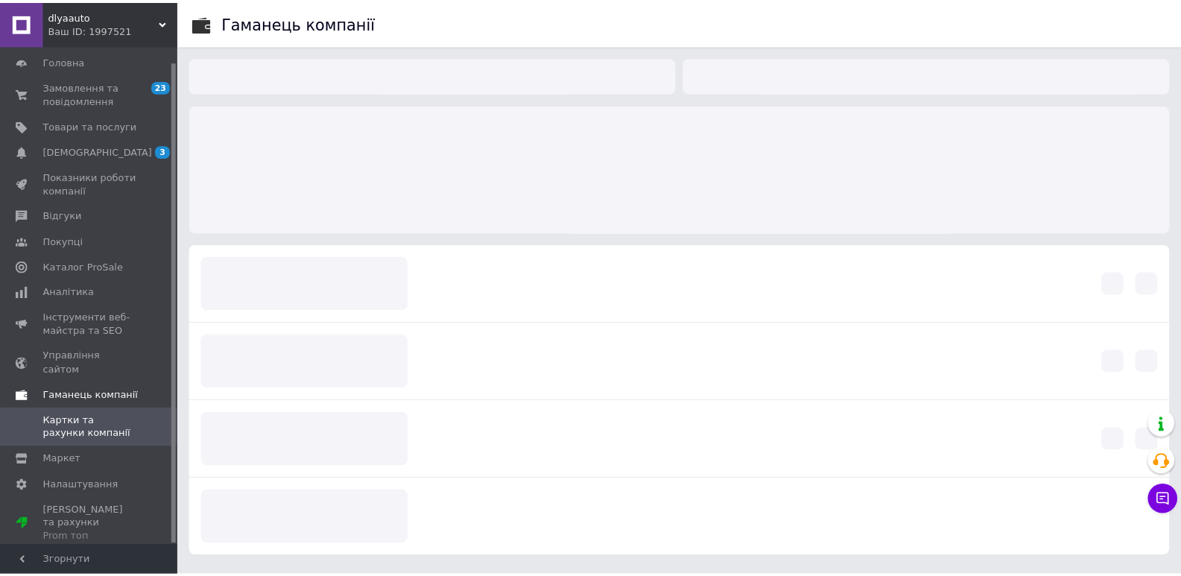
scroll to position [16, 0]
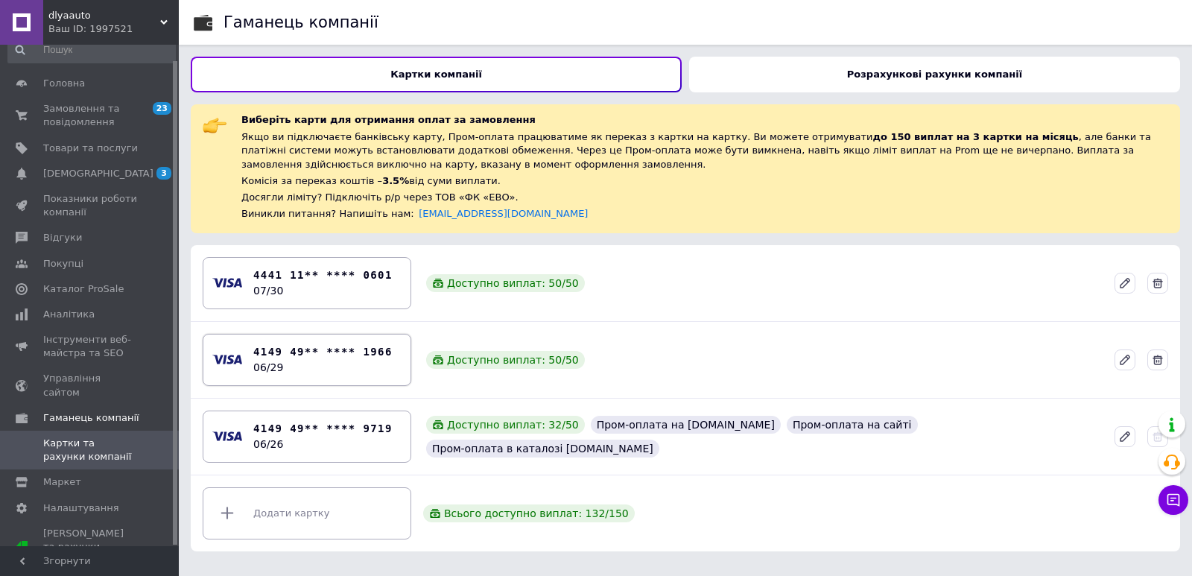
click at [335, 358] on b "4149 49** **** 1966" at bounding box center [322, 352] width 139 height 16
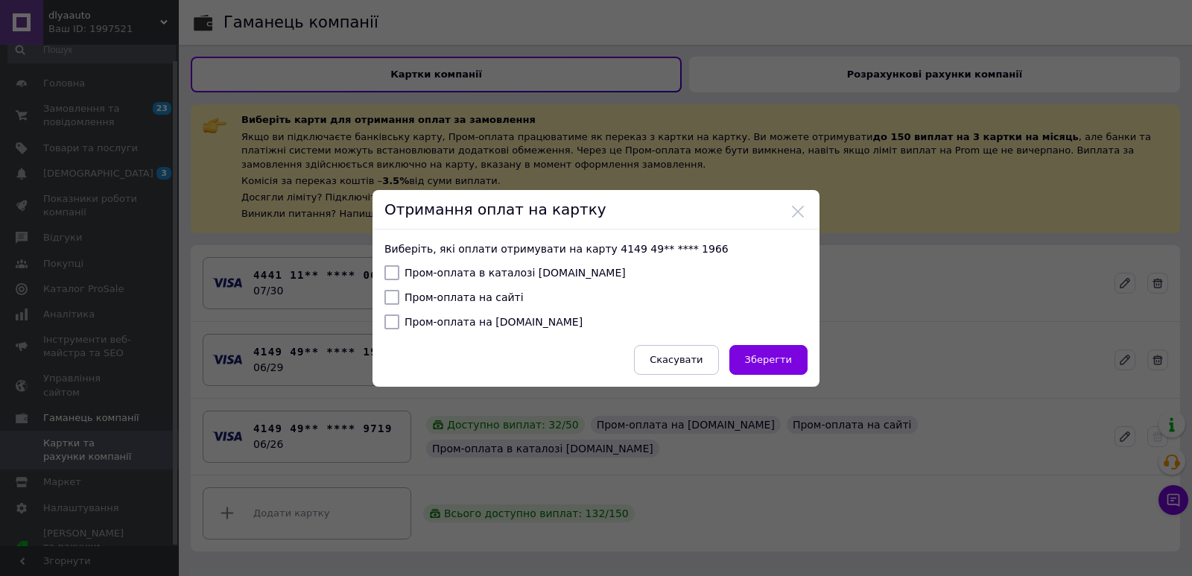
drag, startPoint x: 392, startPoint y: 272, endPoint x: 396, endPoint y: 292, distance: 20.5
click at [392, 274] on input "Пром-оплата в каталозі Prom.ua" at bounding box center [391, 272] width 15 height 15
checkbox input "true"
drag, startPoint x: 395, startPoint y: 296, endPoint x: 391, endPoint y: 315, distance: 19.0
click at [394, 297] on input "Пром-оплата на сайті" at bounding box center [391, 297] width 15 height 15
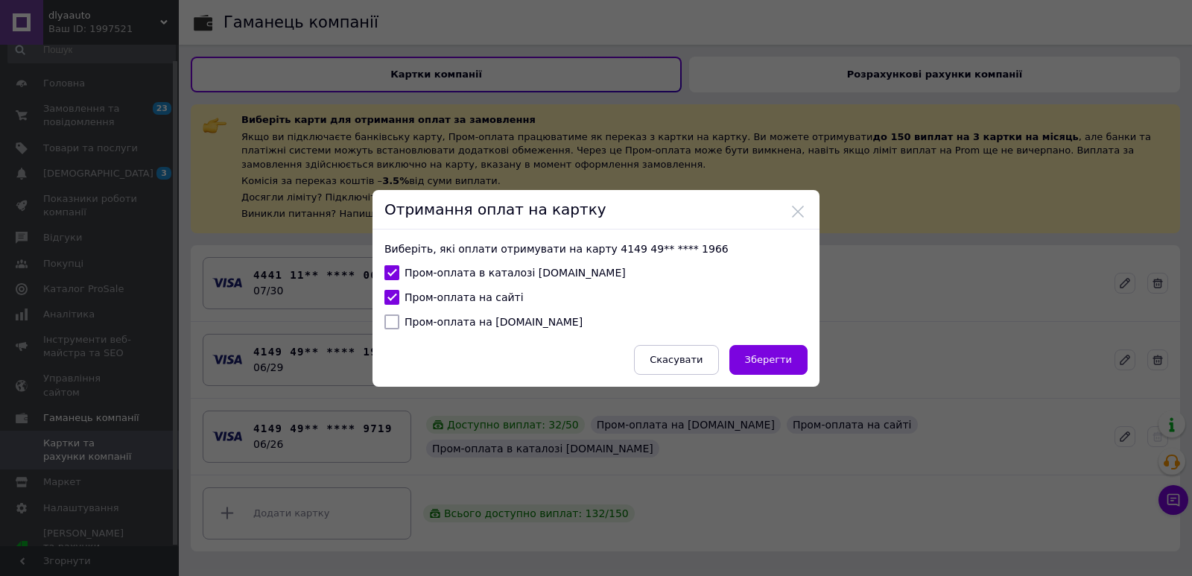
checkbox input "true"
click at [390, 321] on input "Пром-оплата на Bigl.ua" at bounding box center [391, 321] width 15 height 15
checkbox input "true"
click at [753, 356] on span "Зберегти" at bounding box center [768, 359] width 47 height 11
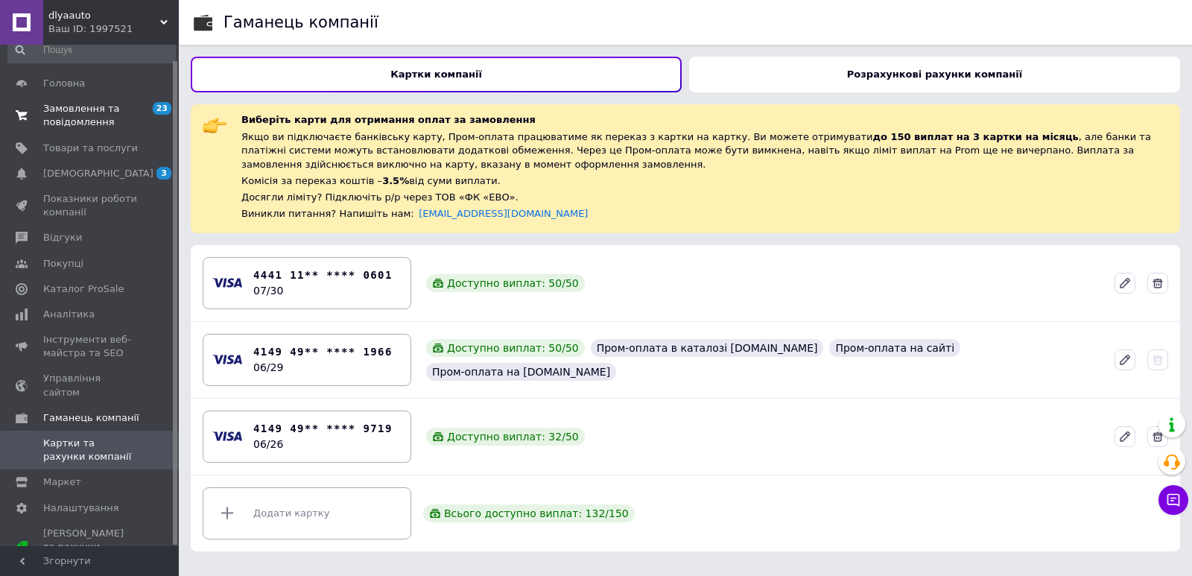
click at [105, 119] on span "Замовлення та повідомлення" at bounding box center [90, 115] width 95 height 27
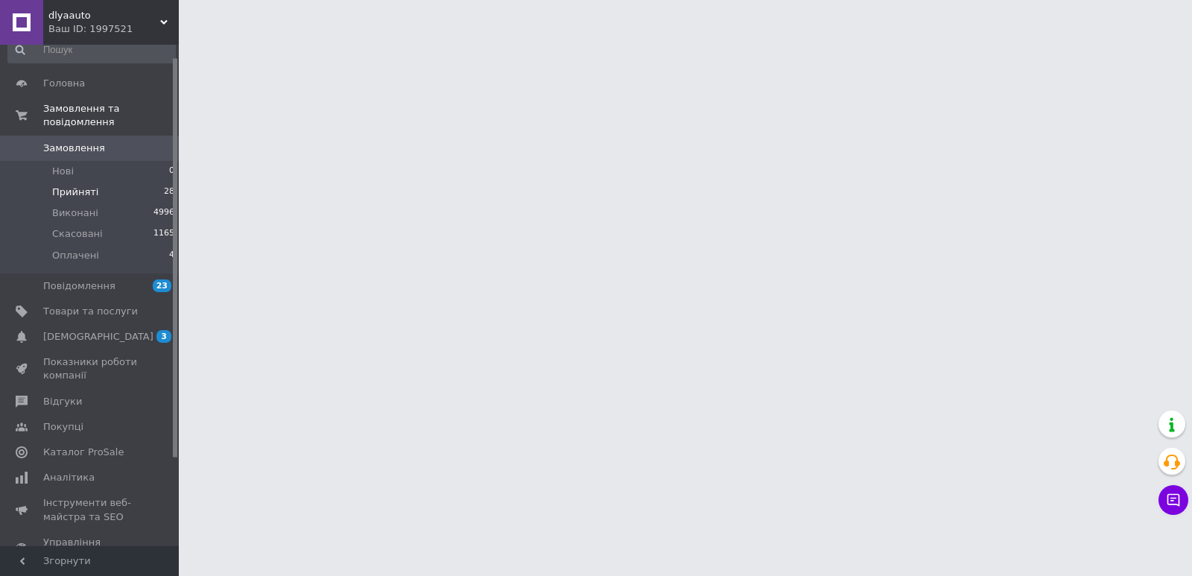
click at [91, 185] on span "Прийняті" at bounding box center [75, 191] width 46 height 13
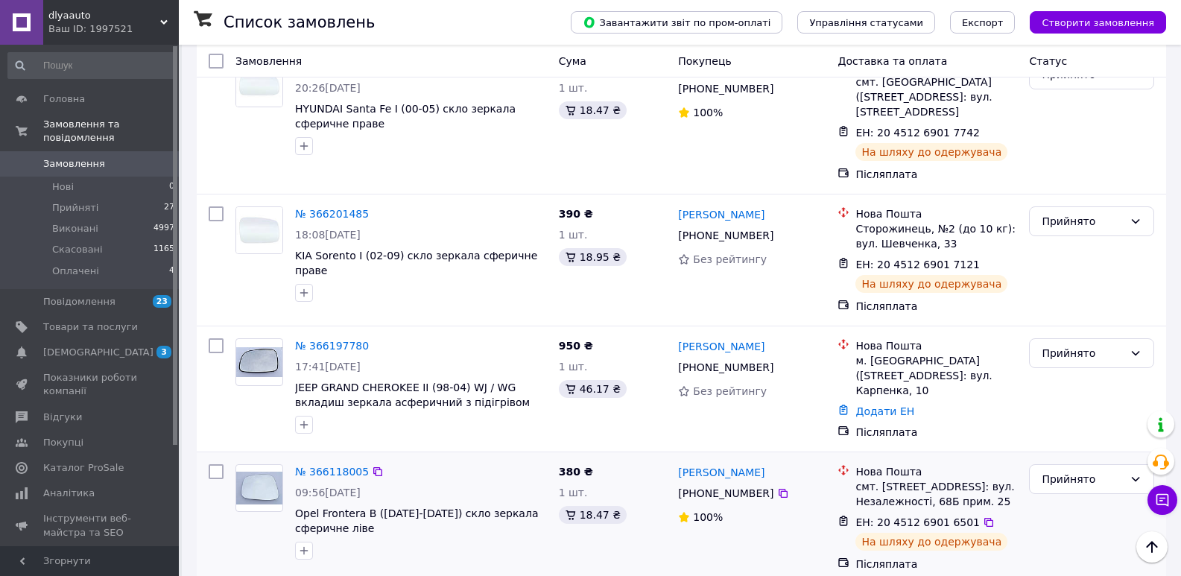
scroll to position [1341, 0]
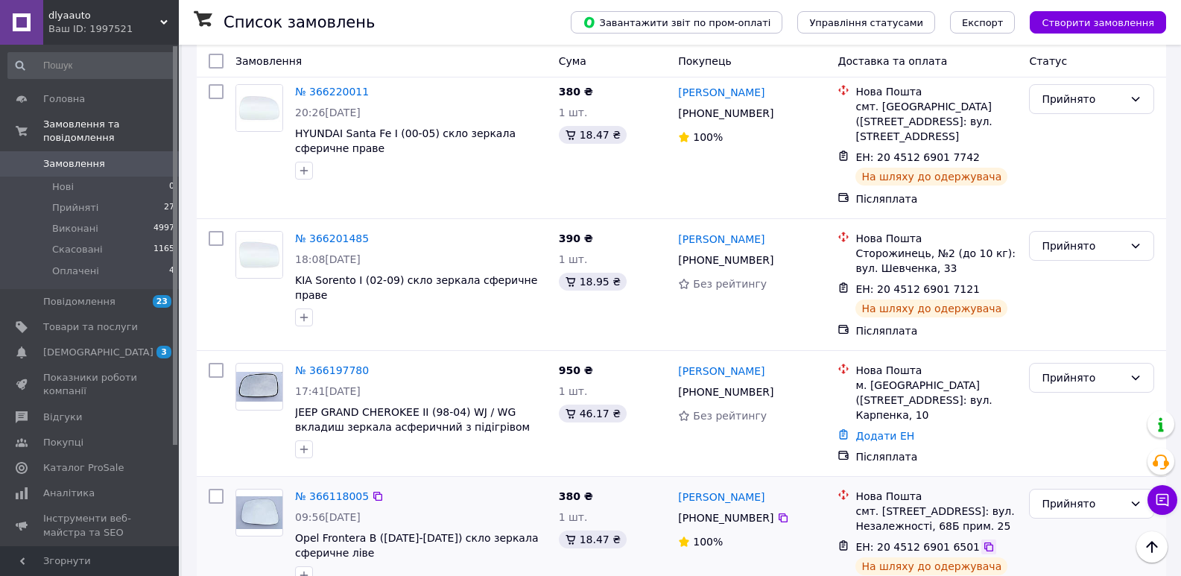
click at [982, 541] on icon at bounding box center [988, 547] width 12 height 12
drag, startPoint x: 778, startPoint y: 363, endPoint x: 681, endPoint y: 363, distance: 97.6
click at [681, 487] on div "[PERSON_NAME]" at bounding box center [751, 496] width 150 height 19
copy link "[PERSON_NAME]"
click at [777, 512] on icon at bounding box center [783, 518] width 12 height 12
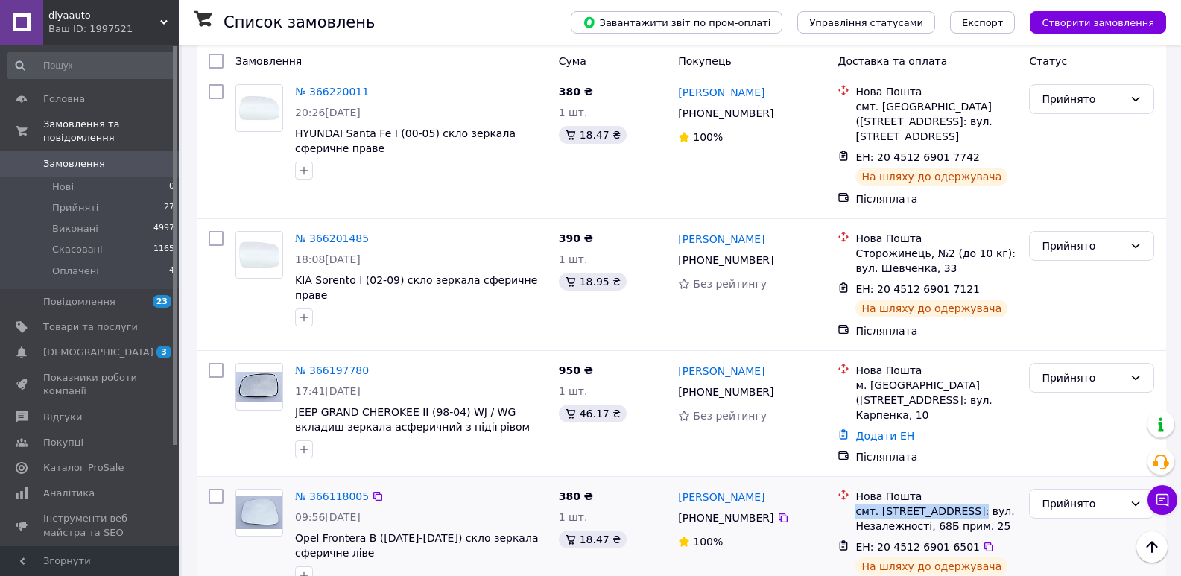
drag, startPoint x: 857, startPoint y: 375, endPoint x: 966, endPoint y: 375, distance: 109.5
click at [966, 504] on div "смт. Стара Вижівка, №1: вул. Незалежності, 68Б прим. 25" at bounding box center [936, 519] width 162 height 30
copy div "смт. Стара Вижівка, №1"
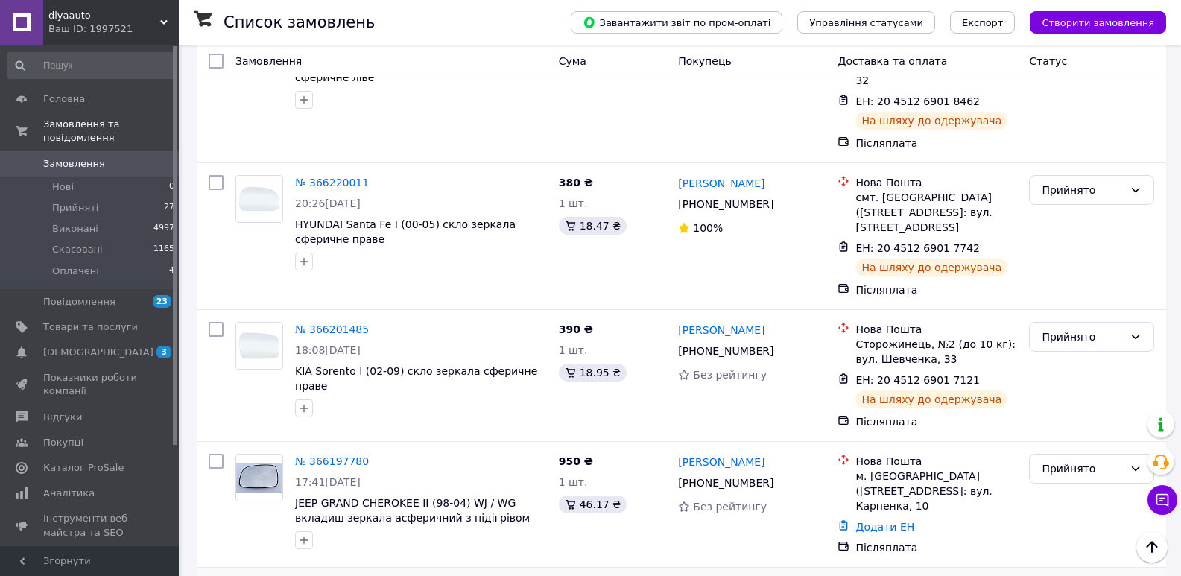
scroll to position [1192, 0]
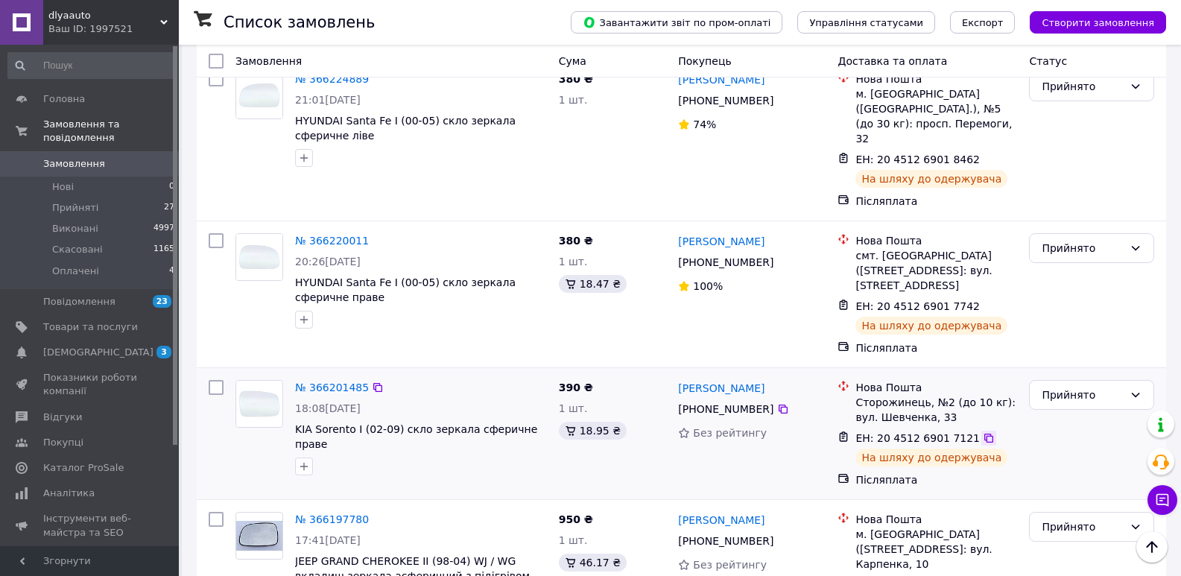
click at [982, 432] on icon at bounding box center [988, 438] width 12 height 12
drag, startPoint x: 800, startPoint y: 260, endPoint x: 682, endPoint y: 255, distance: 118.5
click at [682, 378] on div "[PERSON_NAME]" at bounding box center [751, 387] width 150 height 19
copy link "[PERSON_NAME]"
click at [777, 403] on icon at bounding box center [783, 409] width 12 height 12
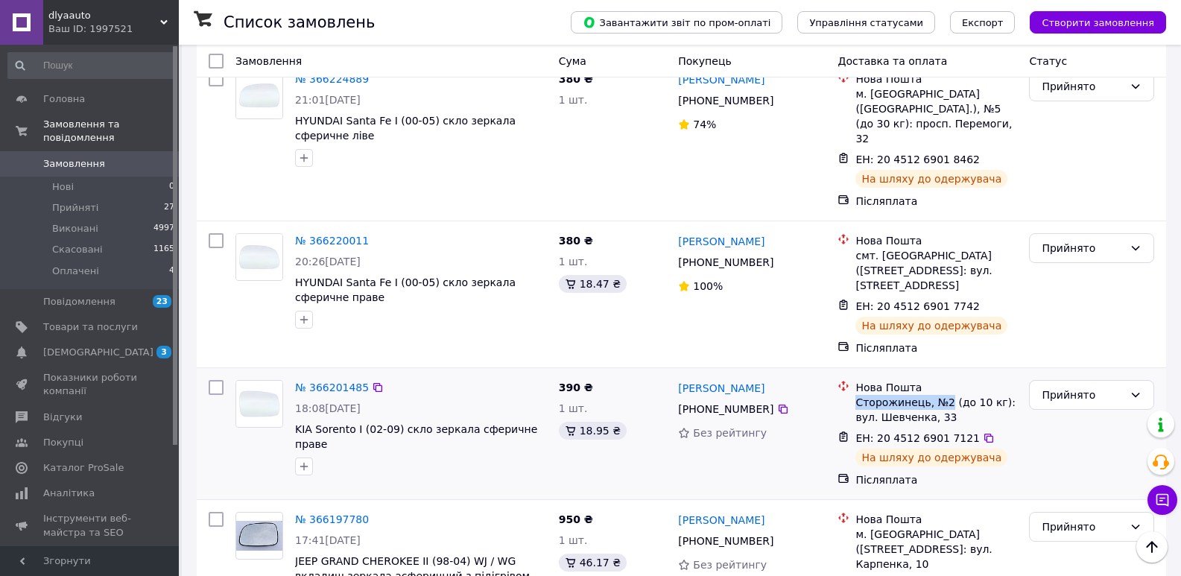
drag, startPoint x: 857, startPoint y: 276, endPoint x: 942, endPoint y: 275, distance: 85.7
click at [942, 395] on div "Сторожинець, №2 (до 10 кг): вул. Шевченка, 33" at bounding box center [936, 410] width 162 height 30
copy div "Сторожинець, №2"
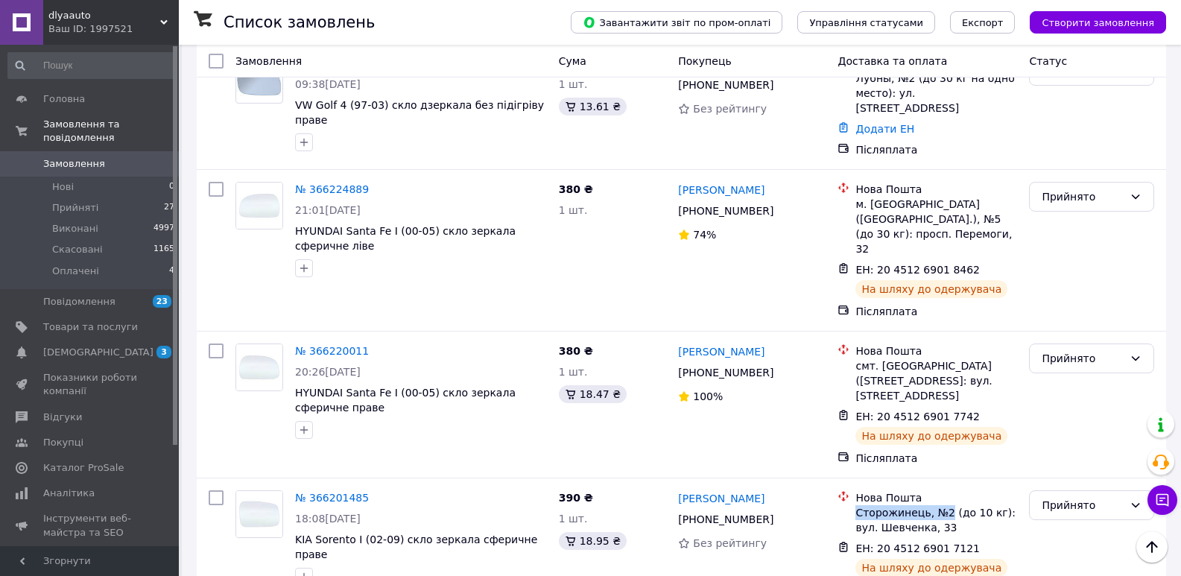
scroll to position [1043, 0]
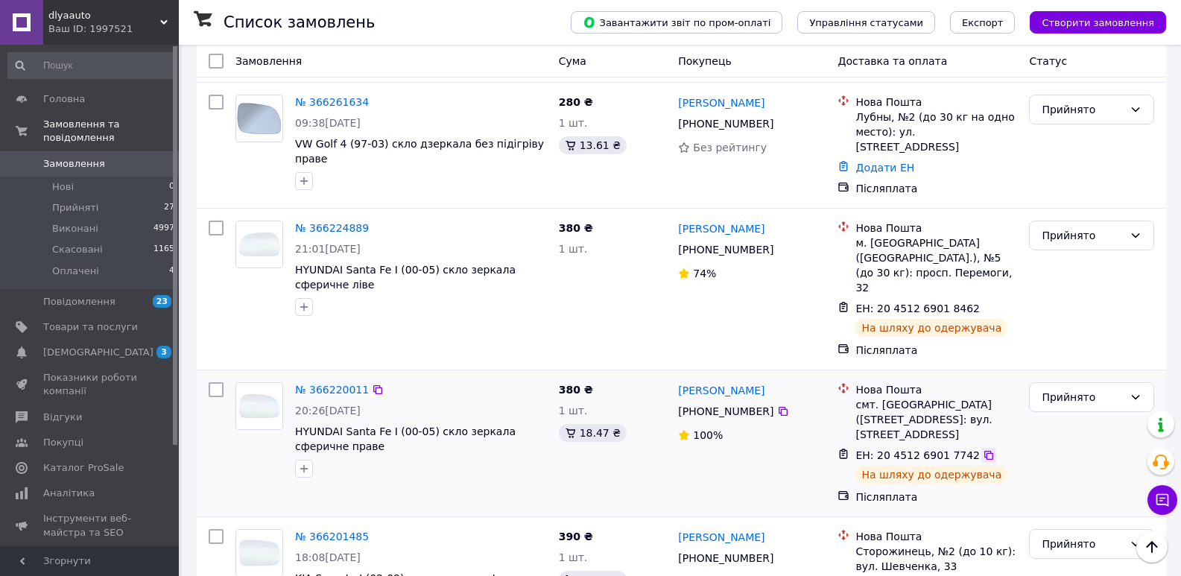
click at [982, 449] on icon at bounding box center [988, 455] width 12 height 12
drag, startPoint x: 795, startPoint y: 272, endPoint x: 681, endPoint y: 276, distance: 114.8
click at [681, 381] on div "[PERSON_NAME]" at bounding box center [751, 390] width 150 height 19
copy link "[PERSON_NAME]"
click at [777, 405] on icon at bounding box center [783, 411] width 12 height 12
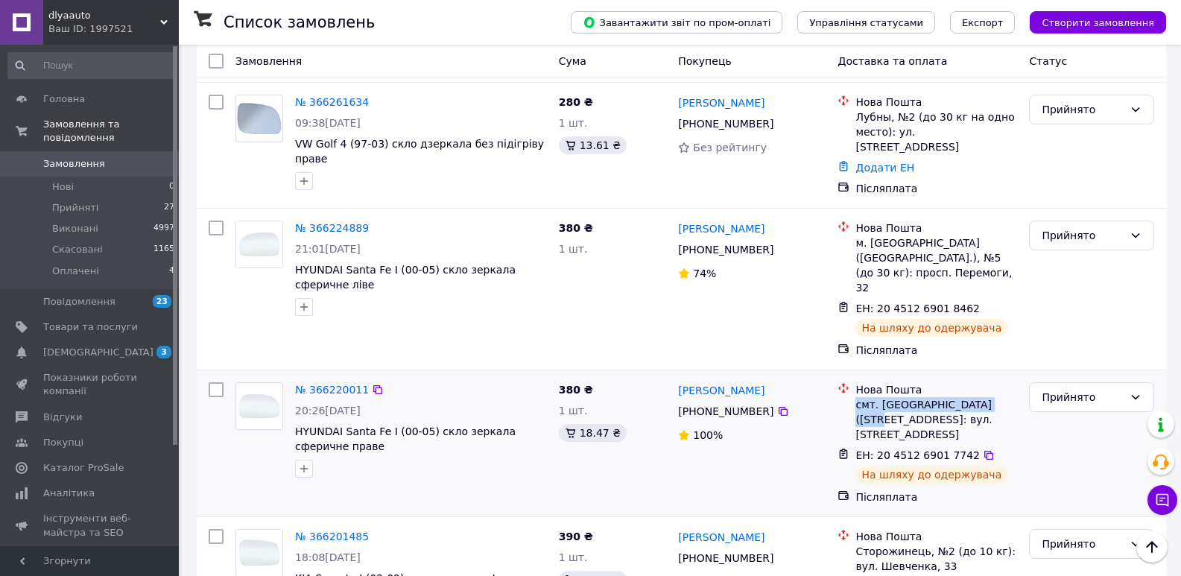
drag, startPoint x: 855, startPoint y: 293, endPoint x: 998, endPoint y: 292, distance: 143.0
click at [998, 397] on div "смт. [GEOGRAPHIC_DATA] ([STREET_ADDRESS]: вул. [STREET_ADDRESS]" at bounding box center [936, 419] width 162 height 45
copy div "смт. Доманівка (Миколаївська"
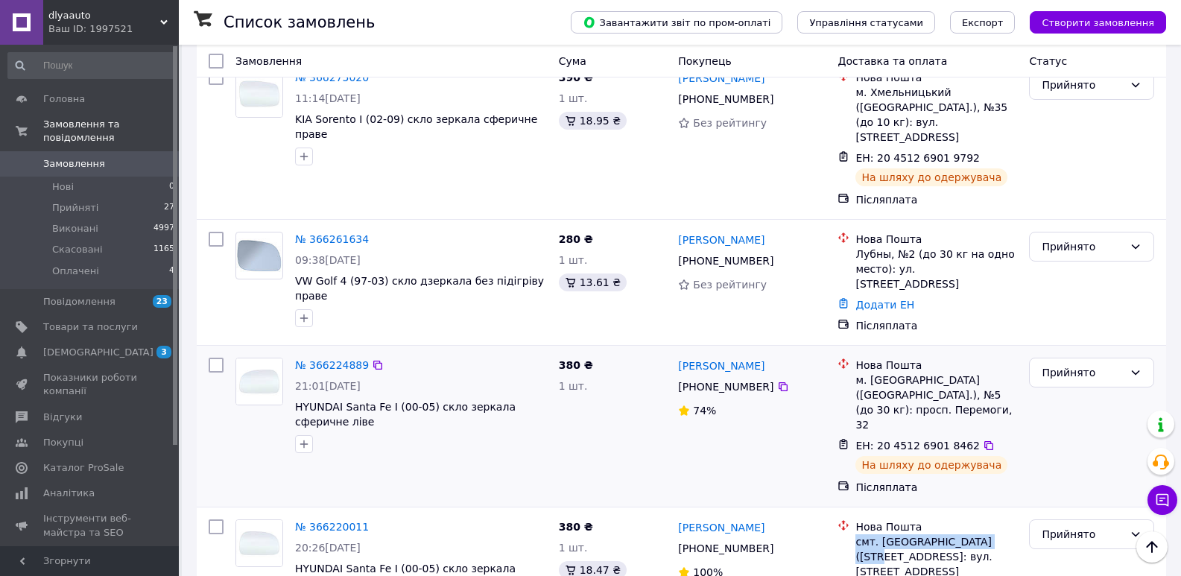
scroll to position [894, 0]
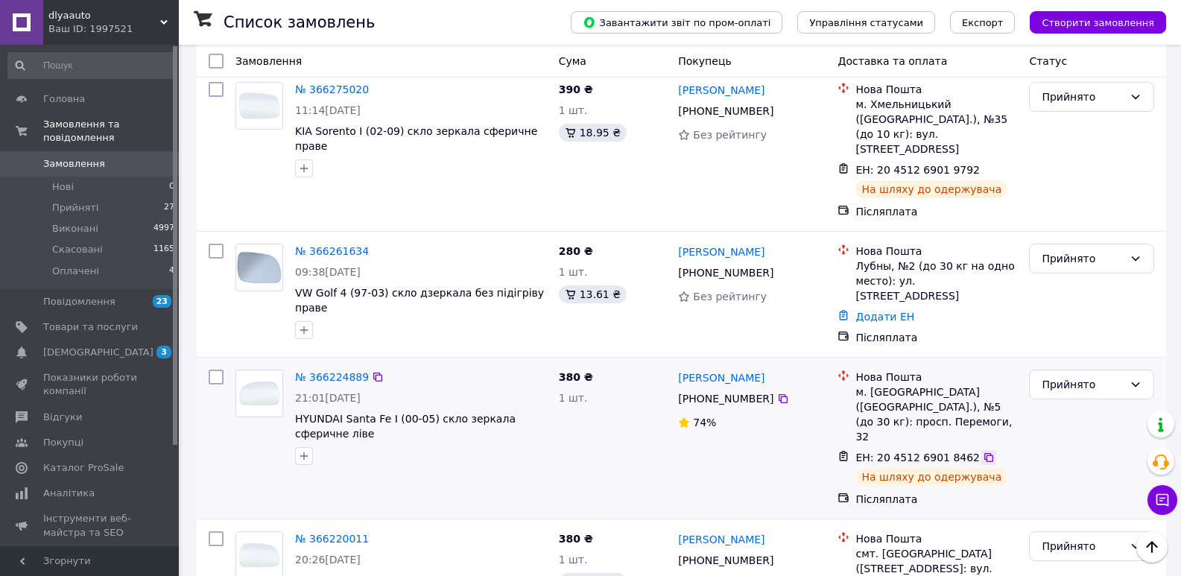
click at [982, 451] on icon at bounding box center [988, 457] width 12 height 12
drag, startPoint x: 787, startPoint y: 273, endPoint x: 680, endPoint y: 278, distance: 106.6
click at [680, 368] on div "[PERSON_NAME]" at bounding box center [751, 377] width 150 height 19
copy link "[PERSON_NAME]"
click at [777, 393] on icon at bounding box center [783, 399] width 12 height 12
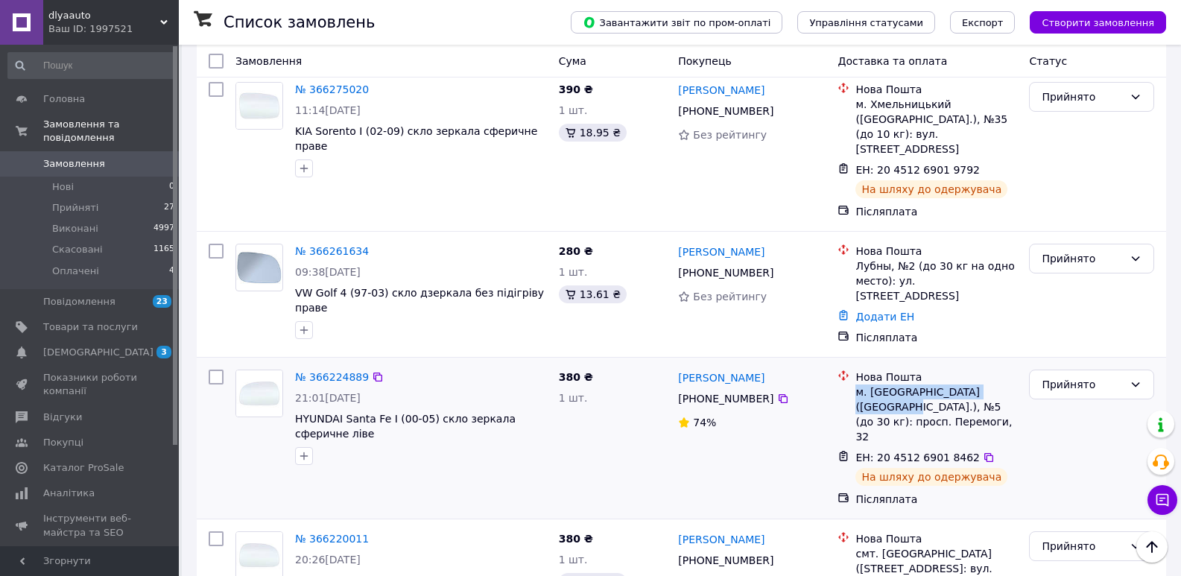
drag, startPoint x: 857, startPoint y: 294, endPoint x: 1012, endPoint y: 293, distance: 154.9
click at [1012, 384] on div "м. [GEOGRAPHIC_DATA] ([GEOGRAPHIC_DATA].), №5 (до 30 кг): просп. Перемоги, 32" at bounding box center [936, 414] width 162 height 60
copy div "м. Кривий Ріг (Дніпропетровська"
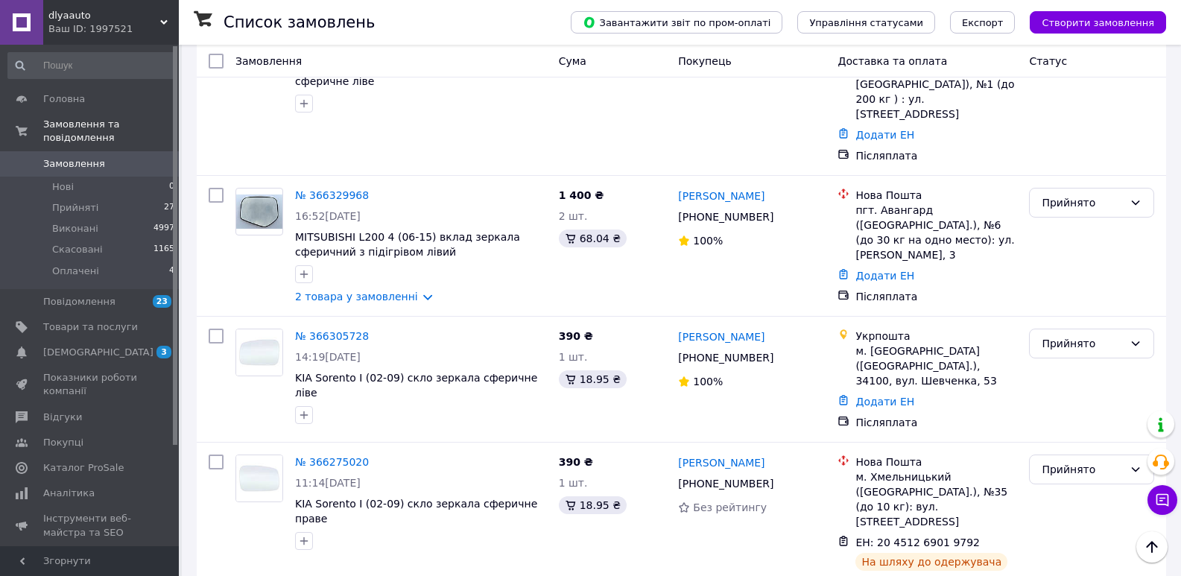
scroll to position [596, 0]
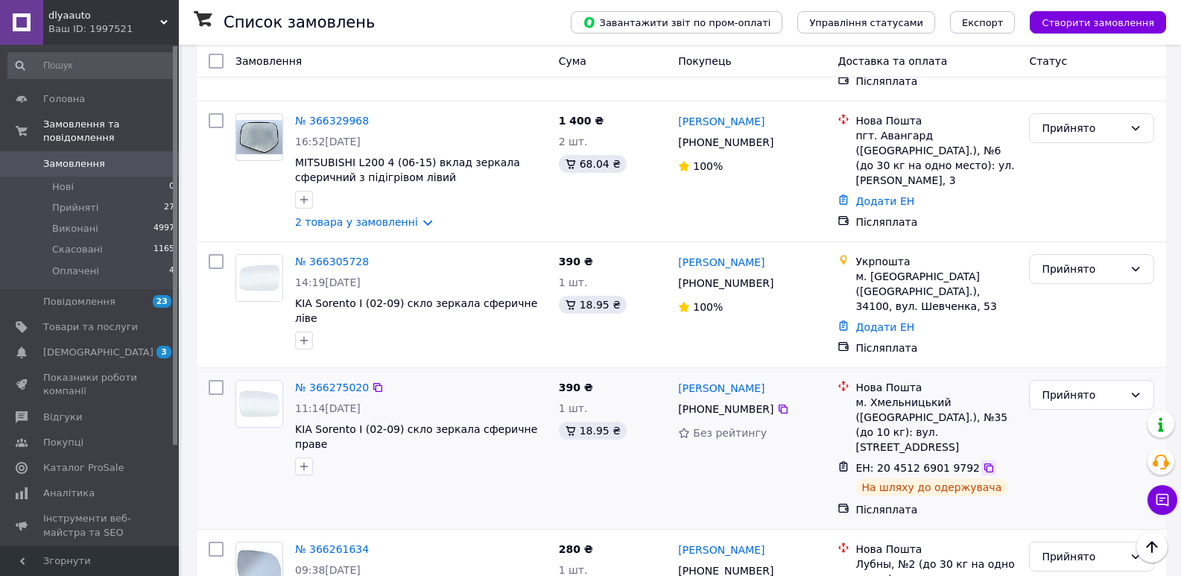
click at [982, 462] on icon at bounding box center [988, 468] width 12 height 12
drag, startPoint x: 778, startPoint y: 316, endPoint x: 679, endPoint y: 323, distance: 100.1
click at [679, 378] on div "[PERSON_NAME]" at bounding box center [751, 387] width 150 height 19
copy link "[PERSON_NAME]"
click at [777, 403] on icon at bounding box center [783, 409] width 12 height 12
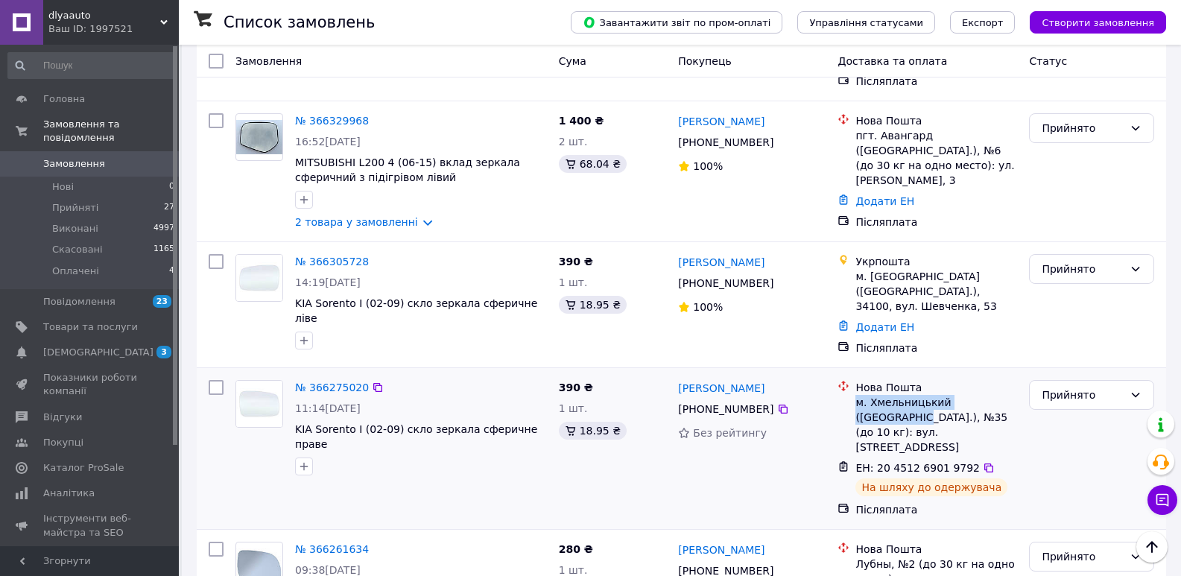
drag, startPoint x: 857, startPoint y: 334, endPoint x: 1007, endPoint y: 334, distance: 149.7
click at [1007, 395] on div "м. Хмельницький (Хмельницька обл.), №35 (до 10 кг): вул. Зарічанська , 57/1" at bounding box center [936, 425] width 162 height 60
copy div "м. Хмельницький (Хмельницька"
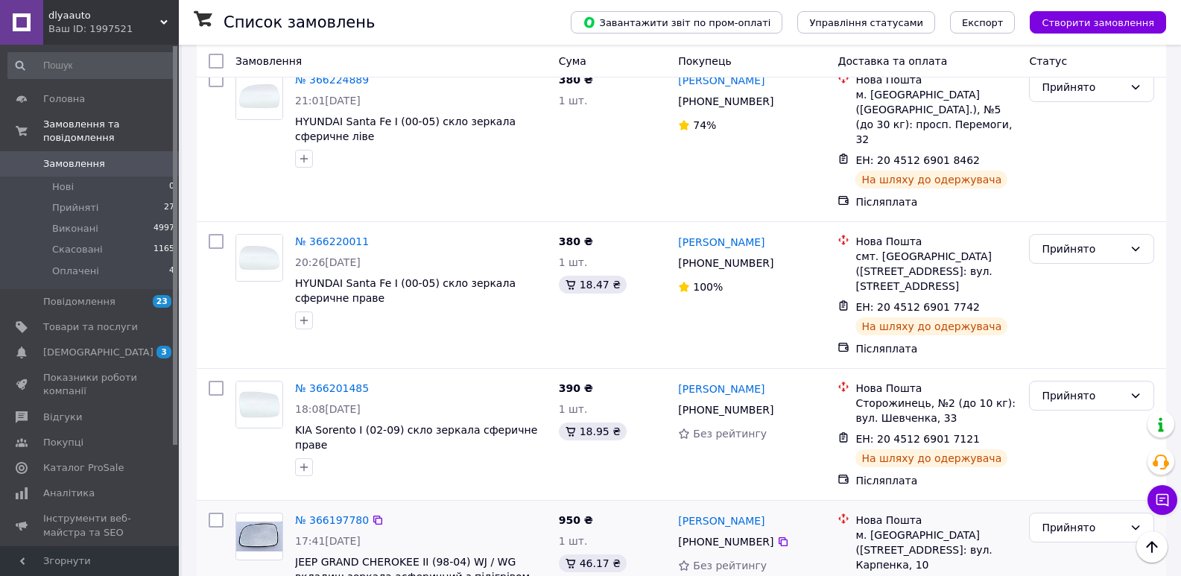
scroll to position [1192, 0]
click at [875, 575] on link "Додати ЕН" at bounding box center [884, 585] width 59 height 12
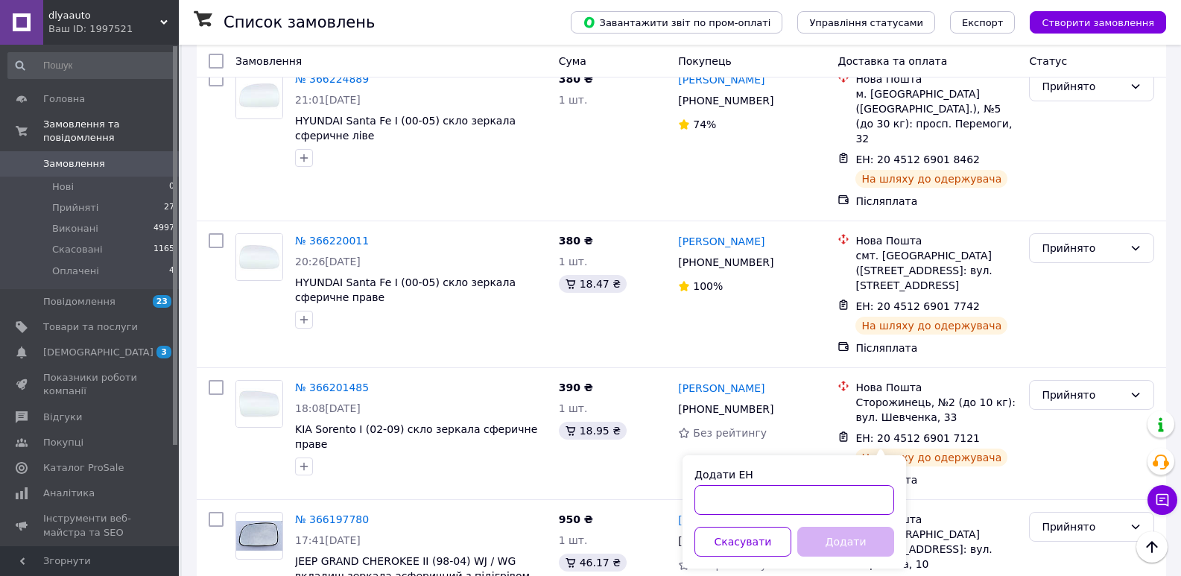
click at [724, 498] on input "Додати ЕН" at bounding box center [794, 500] width 200 height 30
type input "20451269024242"
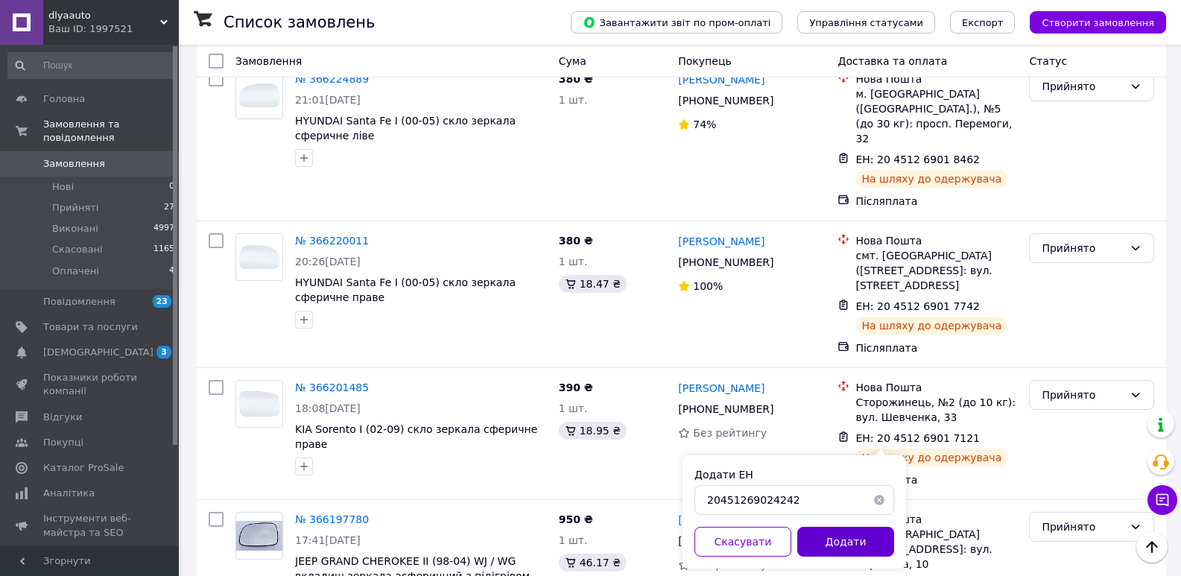
click at [845, 542] on button "Додати" at bounding box center [845, 542] width 97 height 30
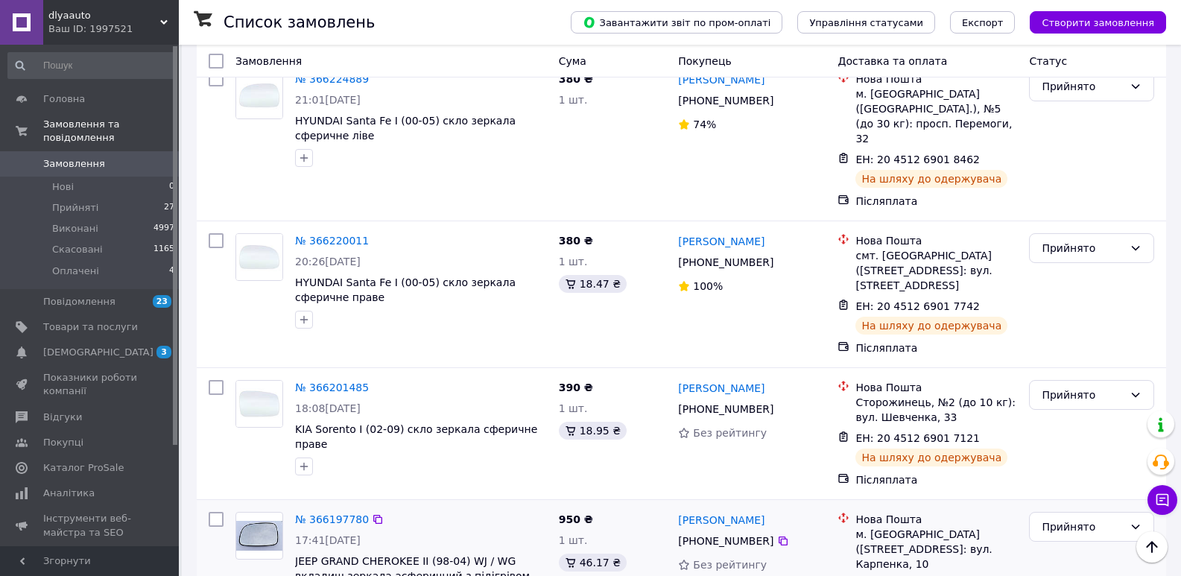
click at [982, 575] on icon at bounding box center [988, 585] width 12 height 12
drag, startPoint x: 760, startPoint y: 388, endPoint x: 679, endPoint y: 390, distance: 80.5
click at [679, 510] on div "[PERSON_NAME]" at bounding box center [751, 519] width 150 height 19
click at [777, 535] on icon at bounding box center [783, 541] width 12 height 12
drag, startPoint x: 857, startPoint y: 406, endPoint x: 994, endPoint y: 406, distance: 136.3
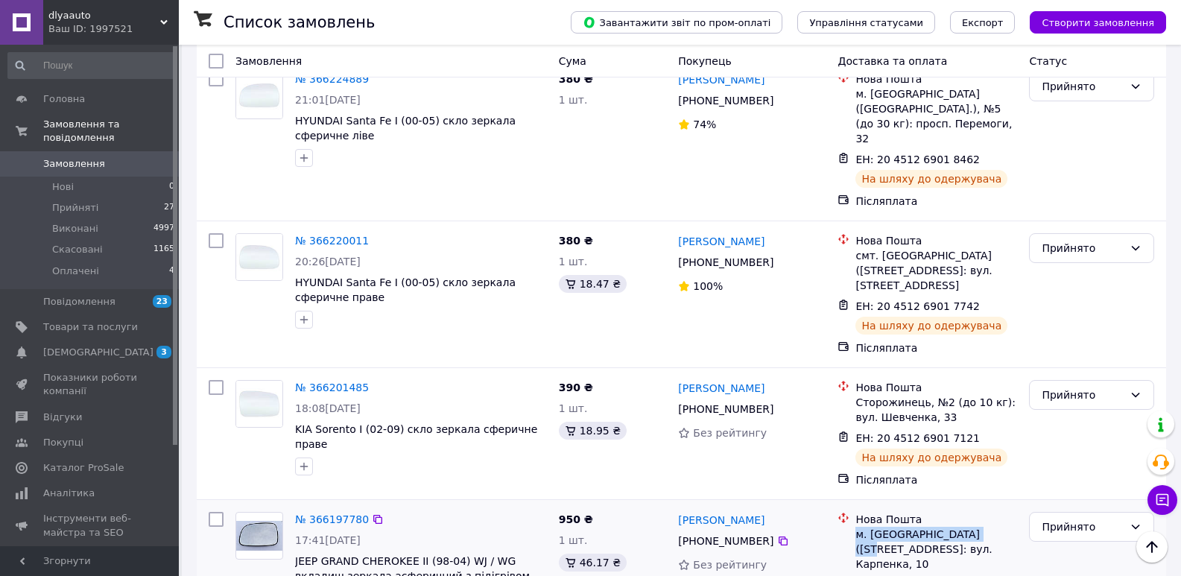
click at [994, 527] on div "м. [GEOGRAPHIC_DATA] ([STREET_ADDRESS]: вул. Карпенка, 10" at bounding box center [936, 549] width 162 height 45
drag, startPoint x: 293, startPoint y: 431, endPoint x: 465, endPoint y: 431, distance: 171.3
click at [465, 506] on div "№ 366197780 17:41, 11.10.2025 JEEP GRAND CHEROKEE II (98-04) WJ / WG вкладиш зе…" at bounding box center [421, 559] width 264 height 107
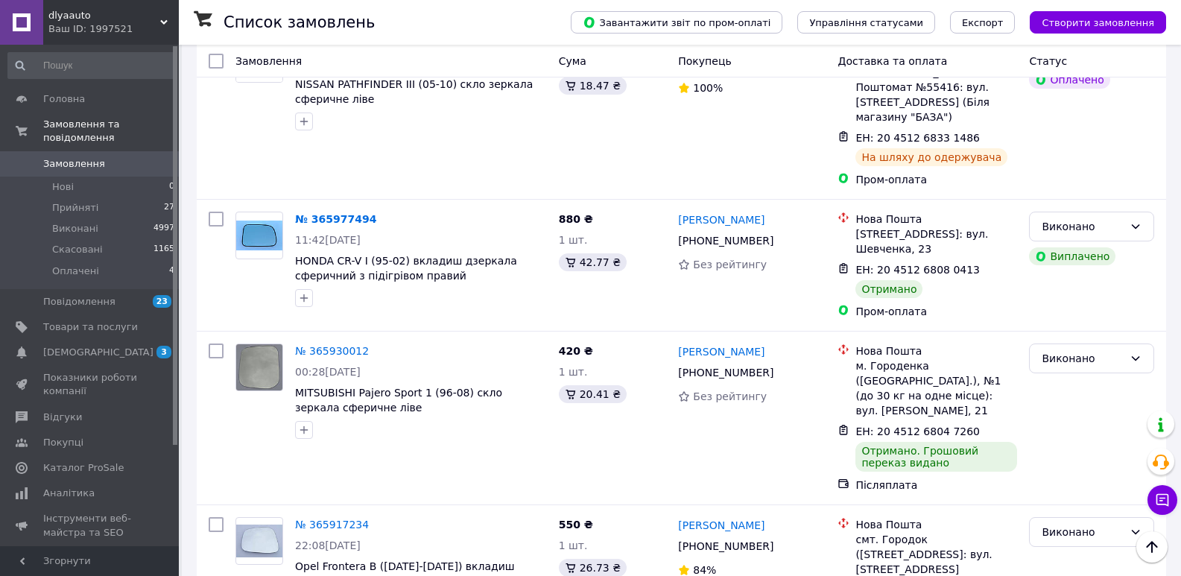
scroll to position [2505, 0]
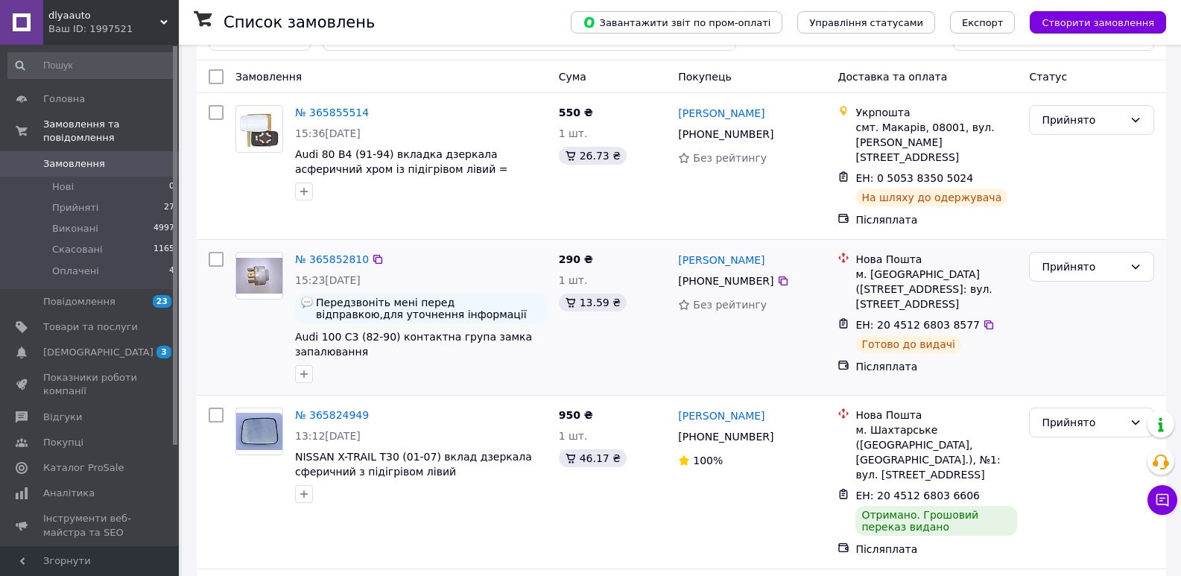
scroll to position [149, 0]
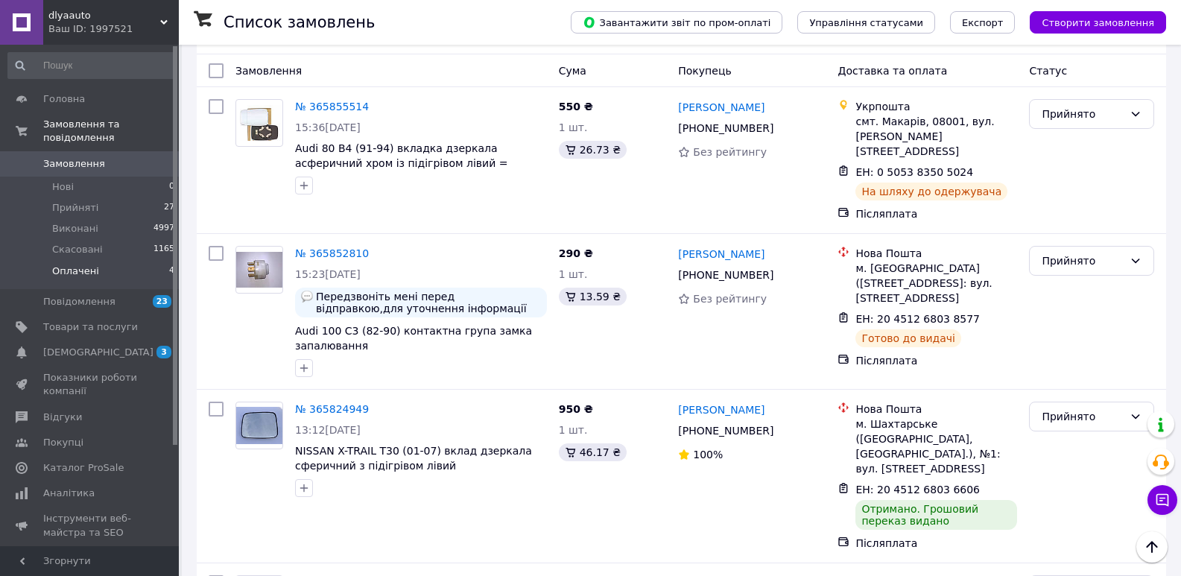
click at [98, 261] on li "Оплачені 4" at bounding box center [91, 275] width 183 height 28
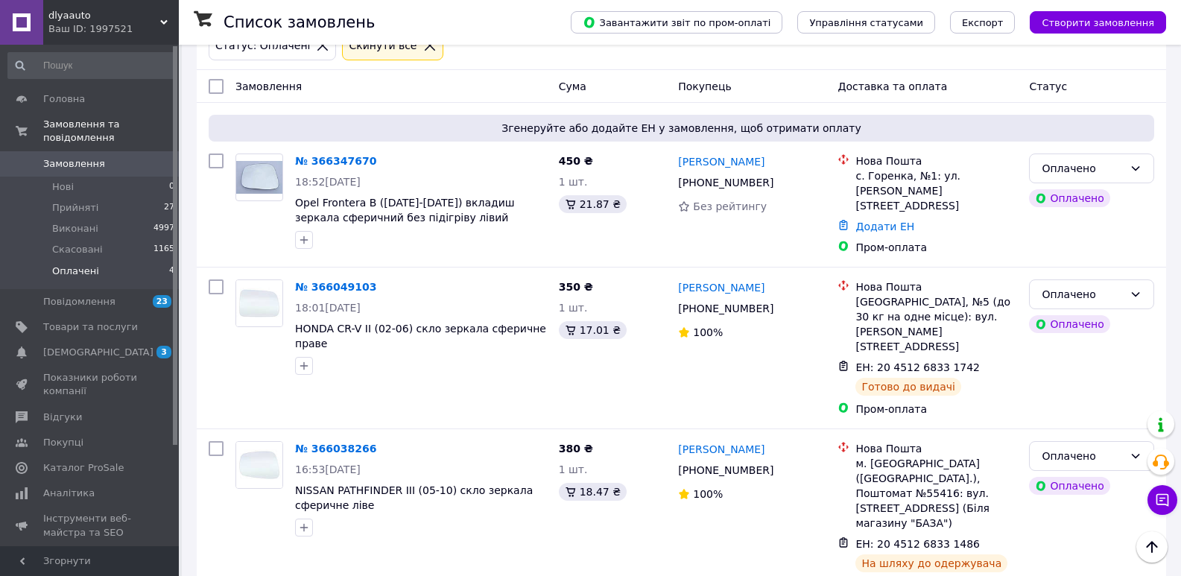
scroll to position [74, 0]
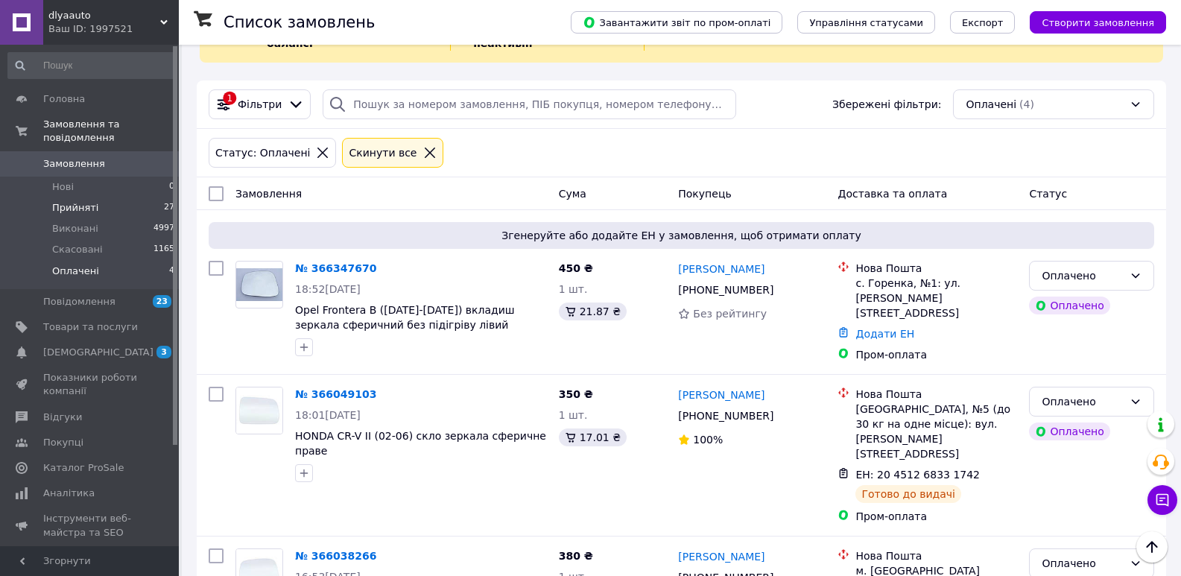
click at [87, 201] on span "Прийняті" at bounding box center [75, 207] width 46 height 13
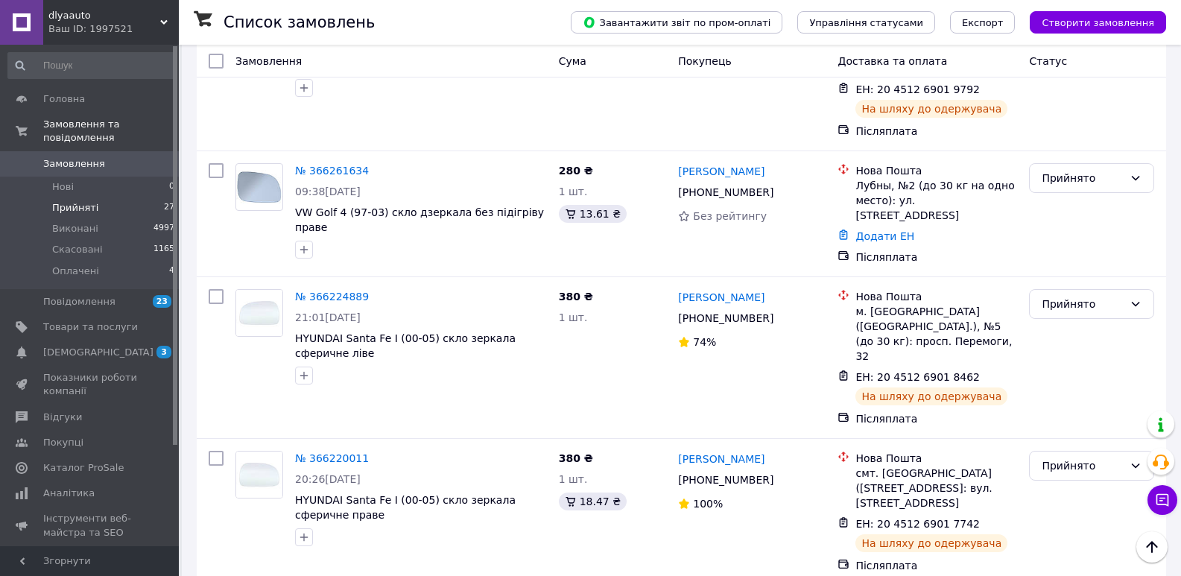
scroll to position [670, 0]
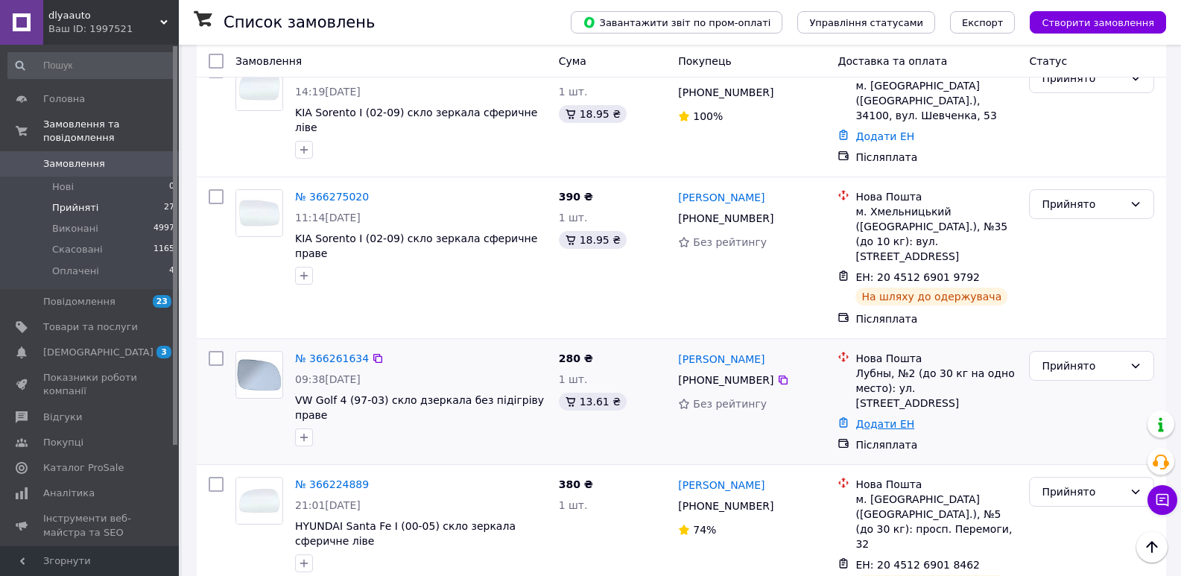
click at [869, 418] on link "Додати ЕН" at bounding box center [884, 424] width 59 height 12
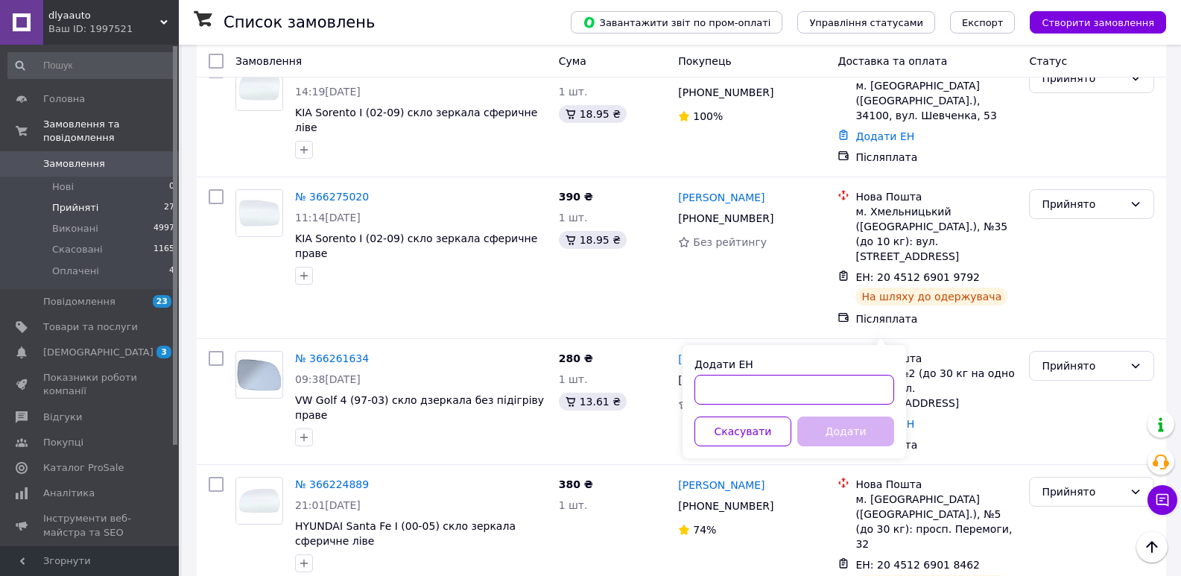
click at [846, 387] on input "Додати ЕН" at bounding box center [794, 390] width 200 height 30
type input "20451269023492"
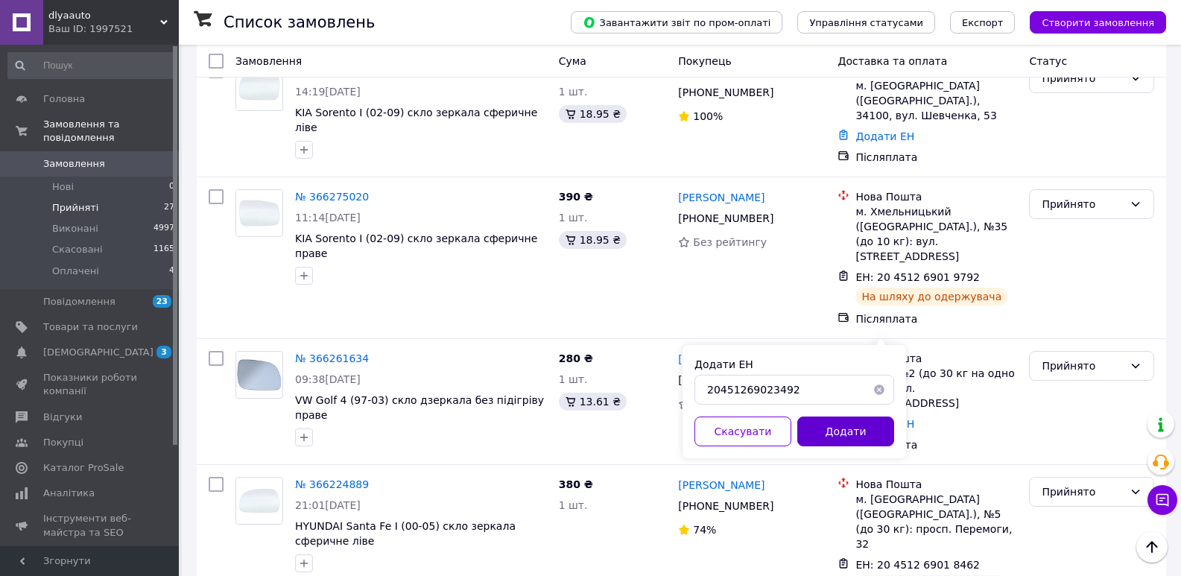
click at [828, 434] on button "Додати" at bounding box center [845, 431] width 97 height 30
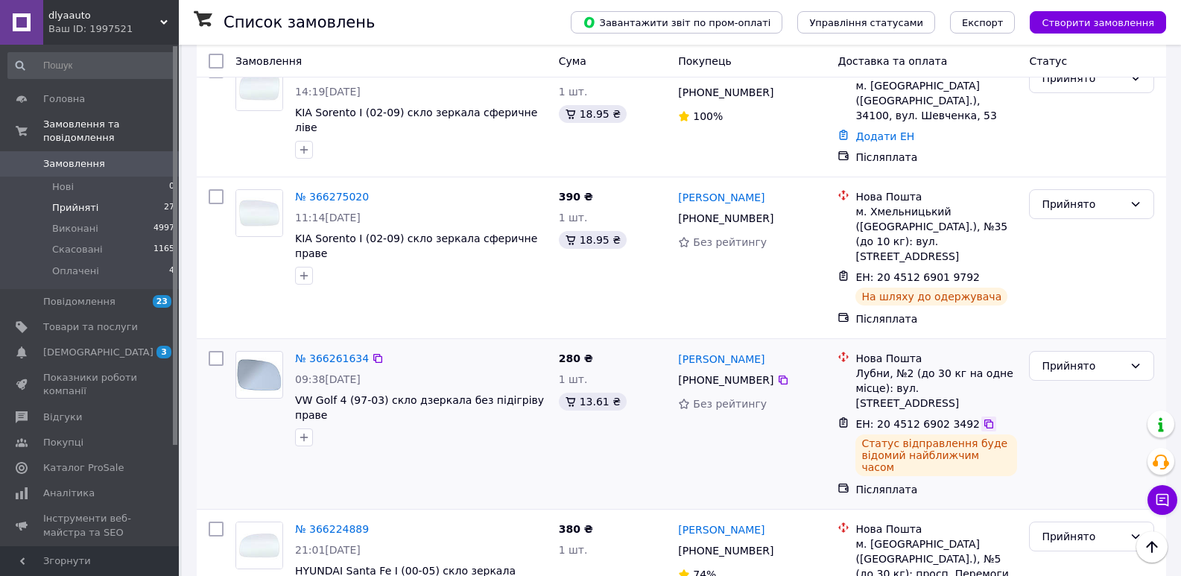
click at [982, 418] on icon at bounding box center [988, 424] width 12 height 12
drag, startPoint x: 768, startPoint y: 277, endPoint x: 681, endPoint y: 279, distance: 87.2
click at [681, 349] on div "[PERSON_NAME]" at bounding box center [751, 358] width 150 height 19
click at [777, 374] on icon at bounding box center [783, 380] width 12 height 12
drag, startPoint x: 857, startPoint y: 293, endPoint x: 906, endPoint y: 294, distance: 49.9
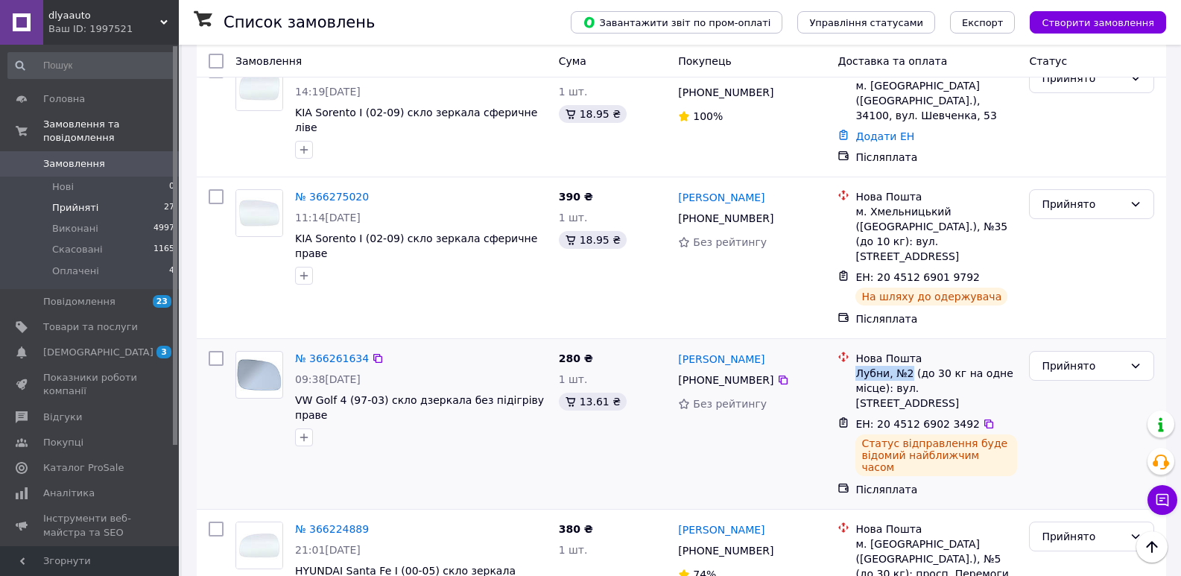
click at [906, 366] on div "Лубни, №2 (до 30 кг на одне місце): вул. Садова, 3" at bounding box center [936, 388] width 162 height 45
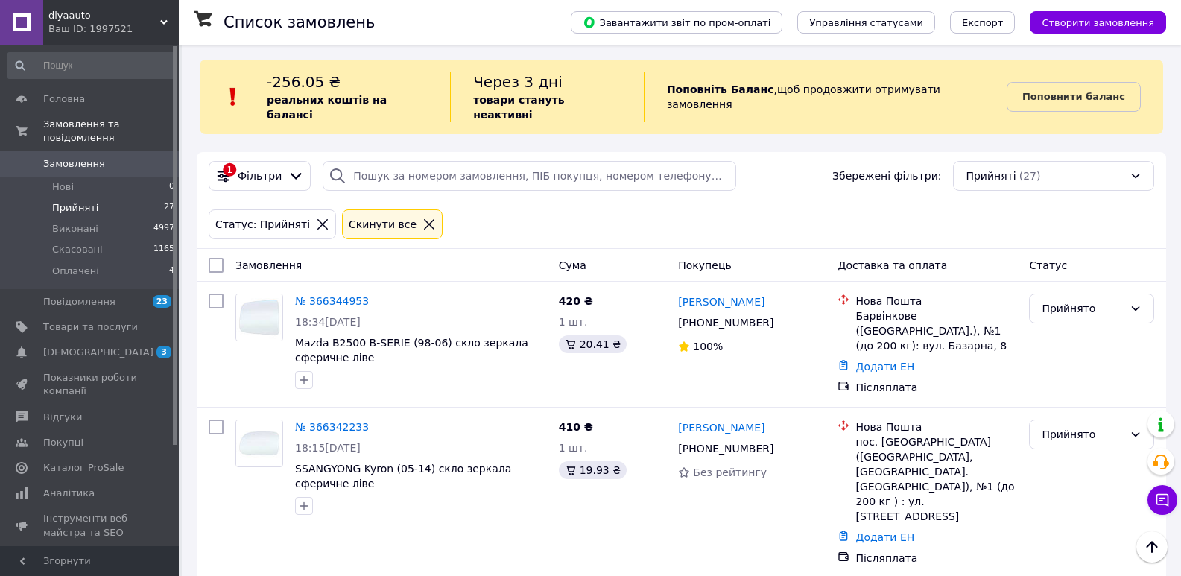
scroll to position [0, 0]
